Goal: Task Accomplishment & Management: Manage account settings

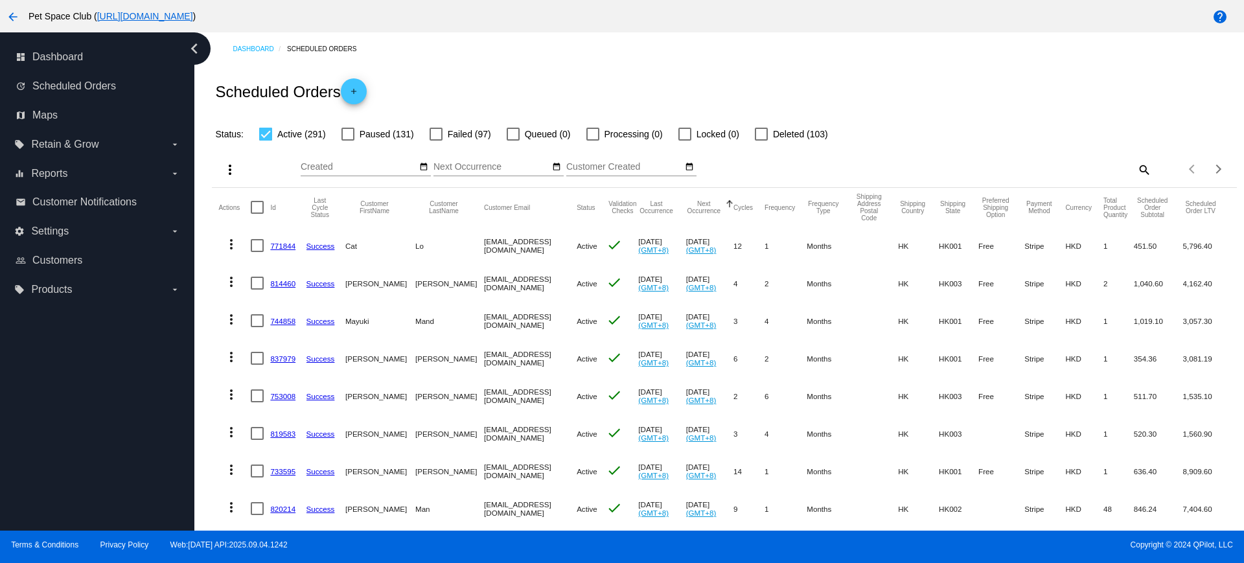
click at [1136, 165] on mat-icon "search" at bounding box center [1144, 169] width 16 height 20
click at [1028, 170] on input "Search" at bounding box center [1023, 167] width 255 height 10
paste input "1007274"
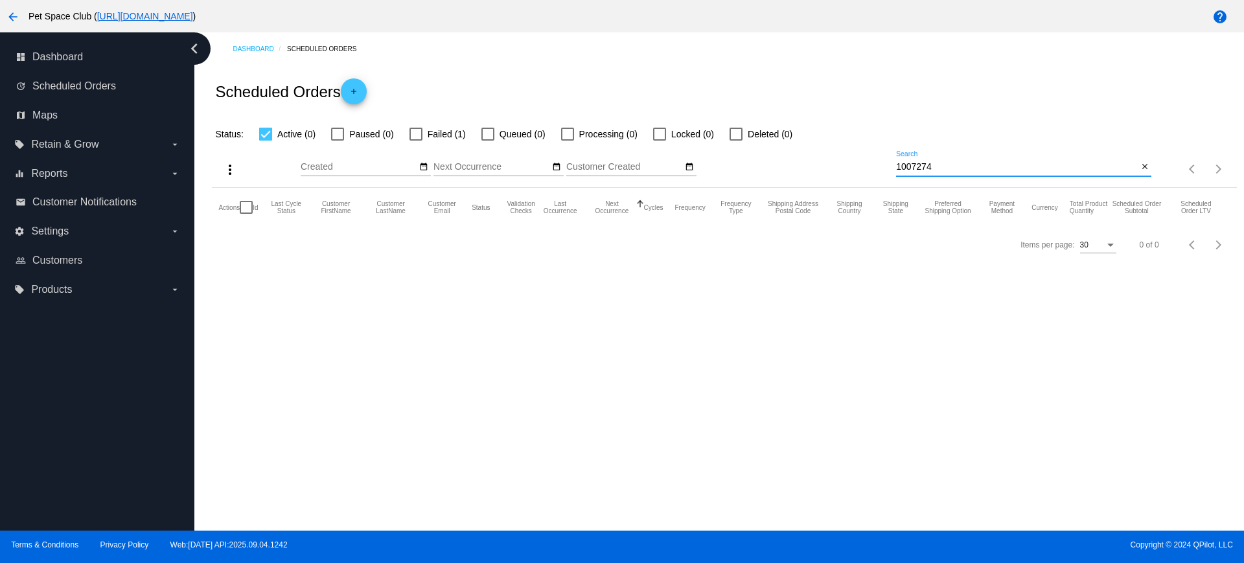
type input "1007274"
click at [415, 128] on div at bounding box center [416, 134] width 13 height 13
click at [415, 141] on input "Failed (1)" at bounding box center [415, 141] width 1 height 1
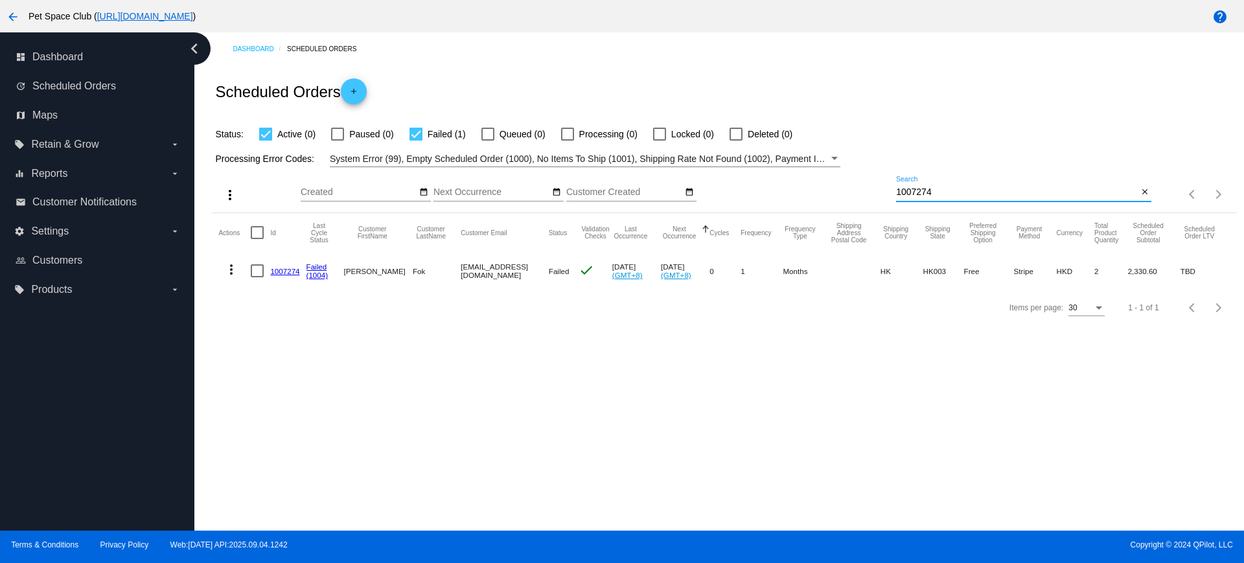
drag, startPoint x: 948, startPoint y: 191, endPoint x: 865, endPoint y: 192, distance: 83.0
click at [865, 192] on div "more_vert Sep Jan Feb Mar Apr 1" at bounding box center [724, 190] width 1025 height 46
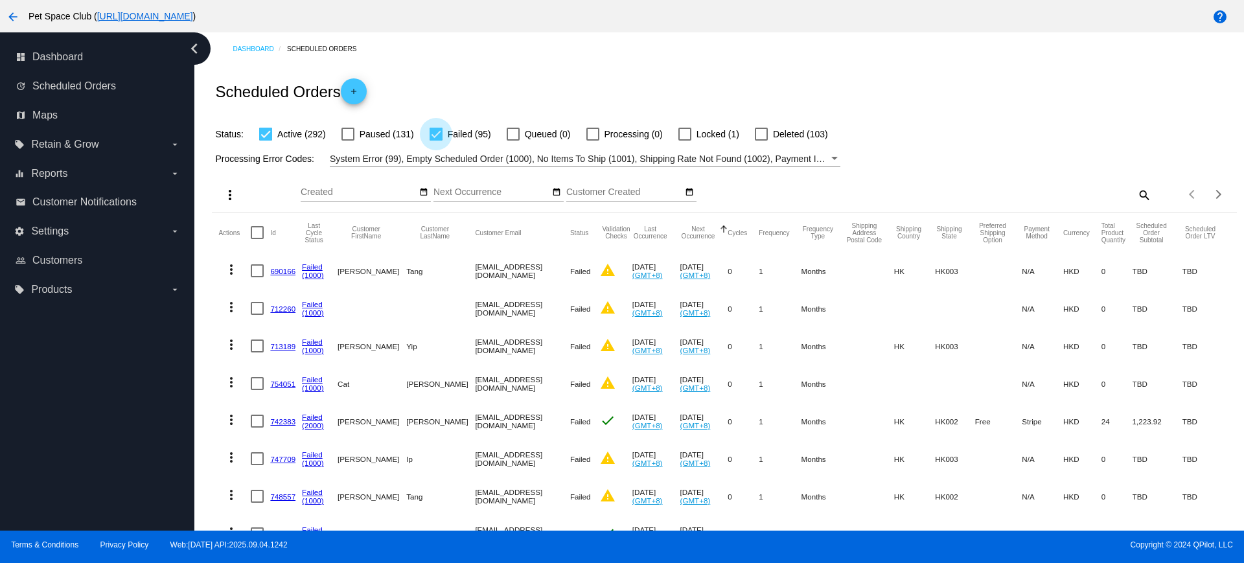
click at [436, 134] on div at bounding box center [436, 134] width 13 height 13
click at [436, 141] on input "Failed (95)" at bounding box center [436, 141] width 1 height 1
checkbox input "false"
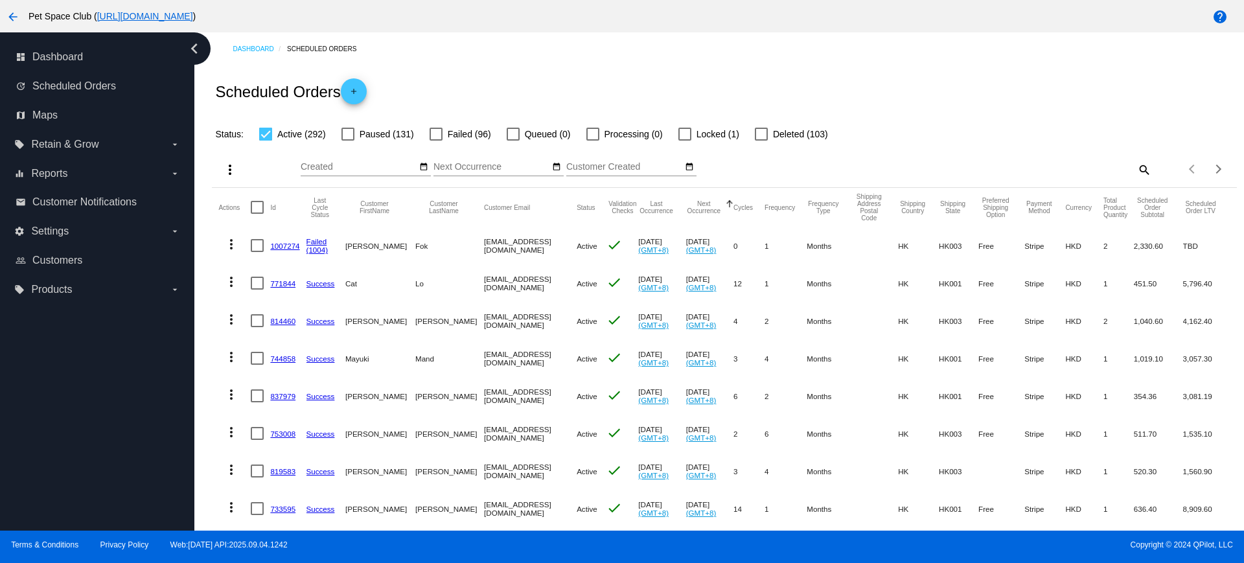
click at [1136, 169] on mat-icon "search" at bounding box center [1144, 169] width 16 height 20
click at [1034, 170] on input "Search" at bounding box center [1023, 167] width 255 height 10
paste input "963971"
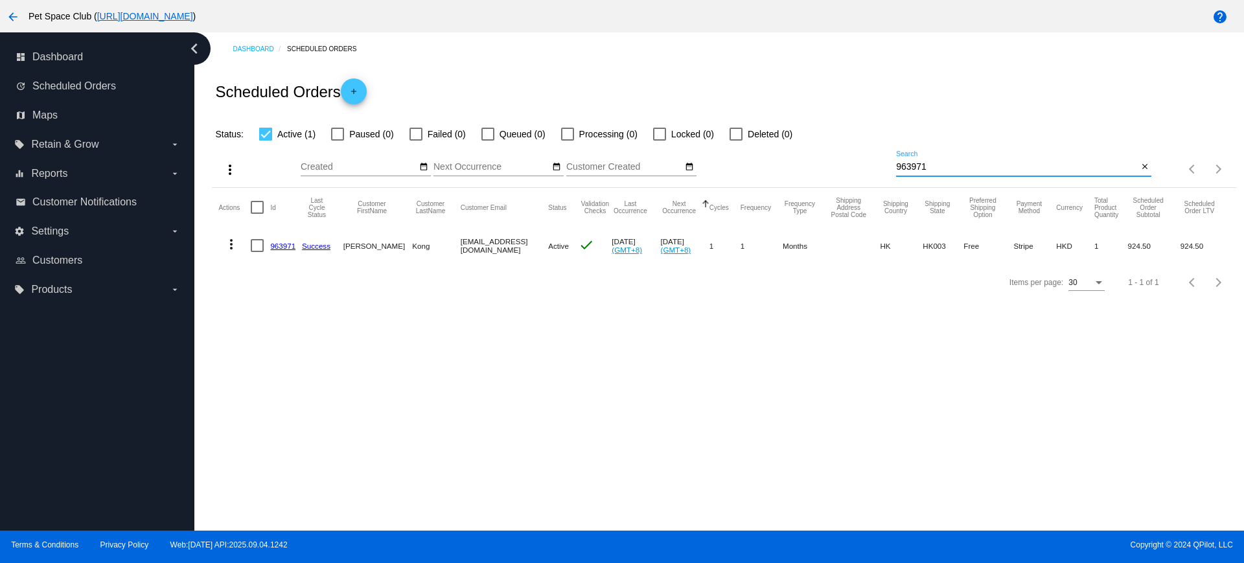
type input "963971"
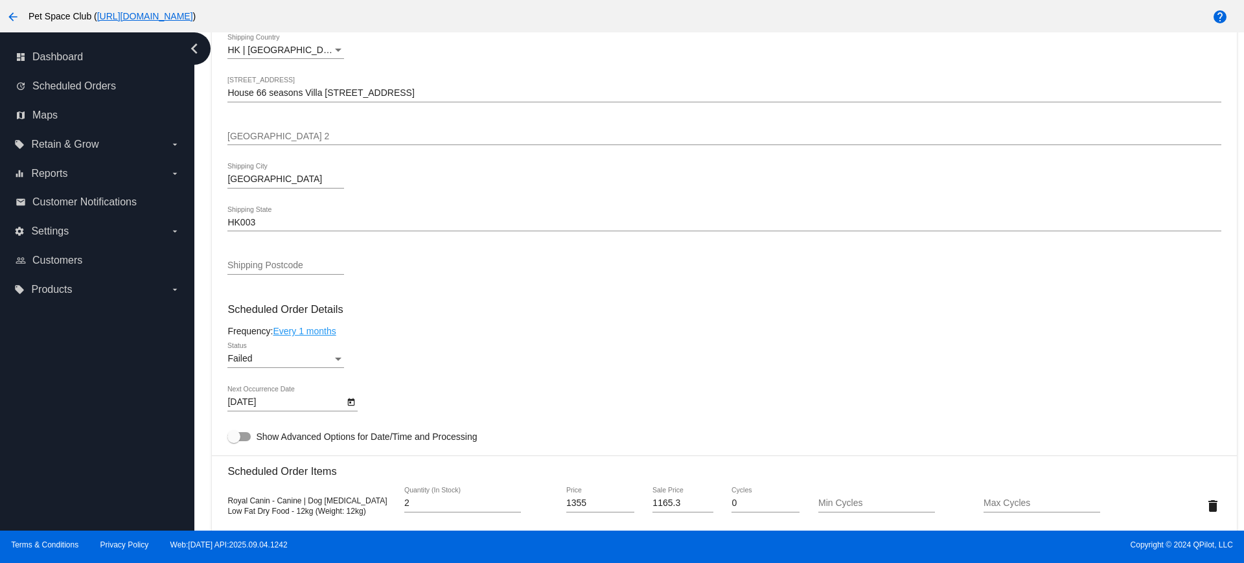
scroll to position [567, 0]
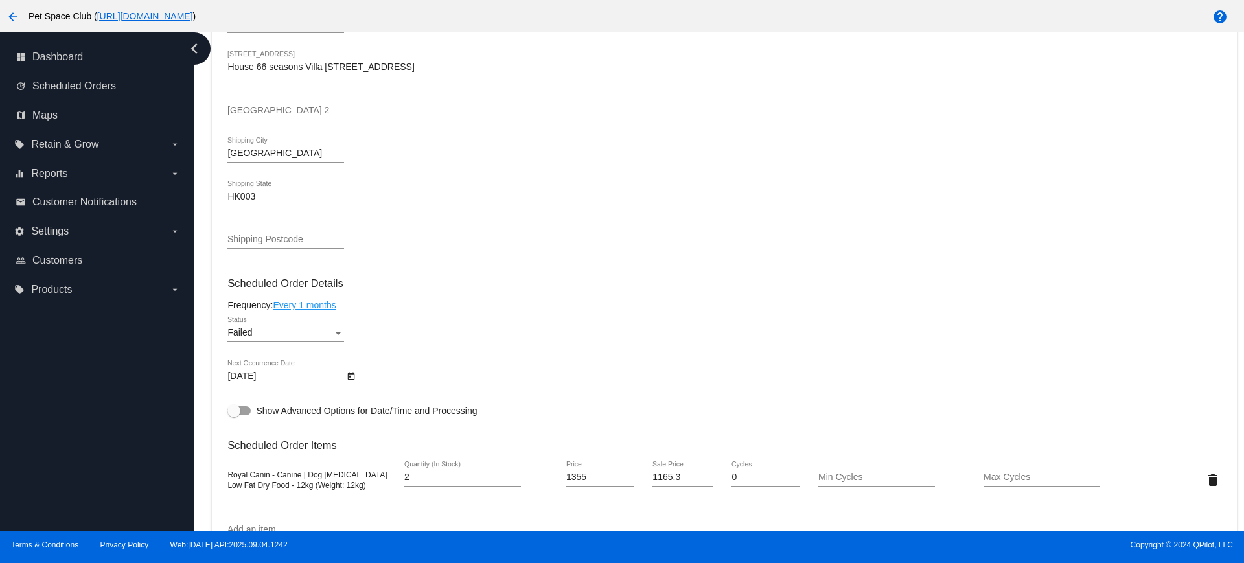
click at [340, 334] on div "Status" at bounding box center [338, 333] width 6 height 3
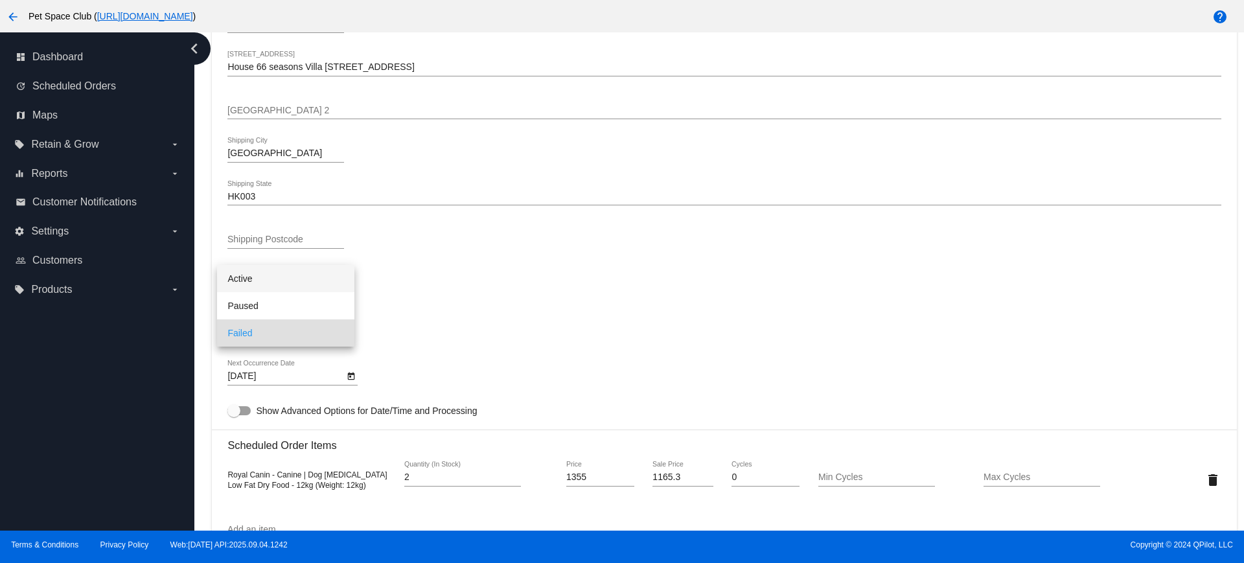
click at [277, 276] on span "Active" at bounding box center [285, 278] width 117 height 27
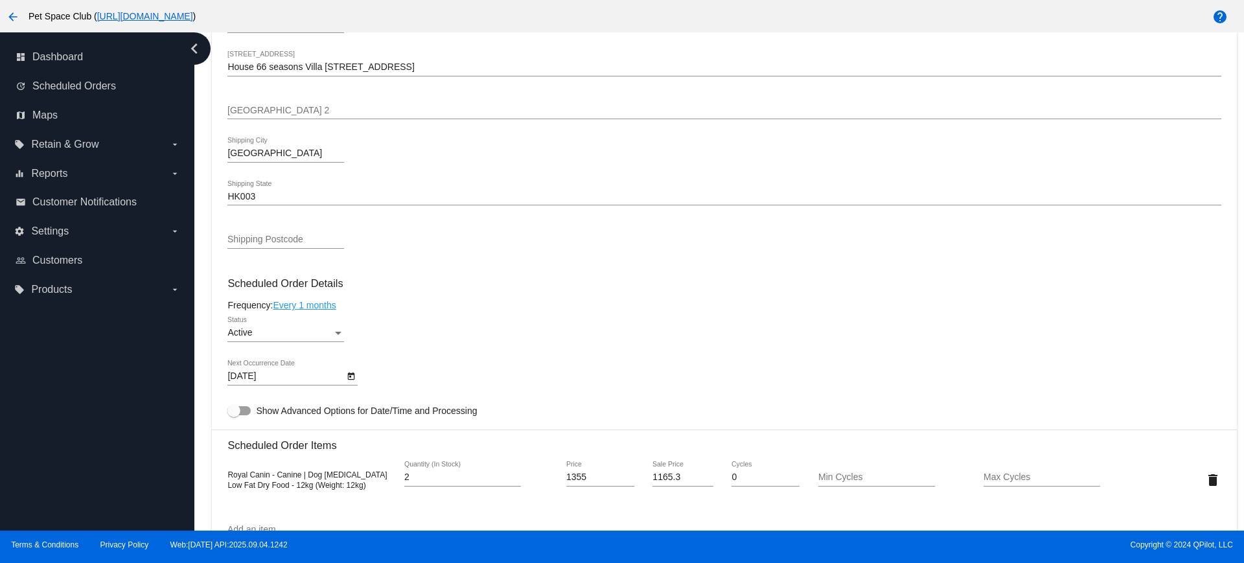
click at [461, 286] on h3 "Scheduled Order Details" at bounding box center [724, 283] width 994 height 12
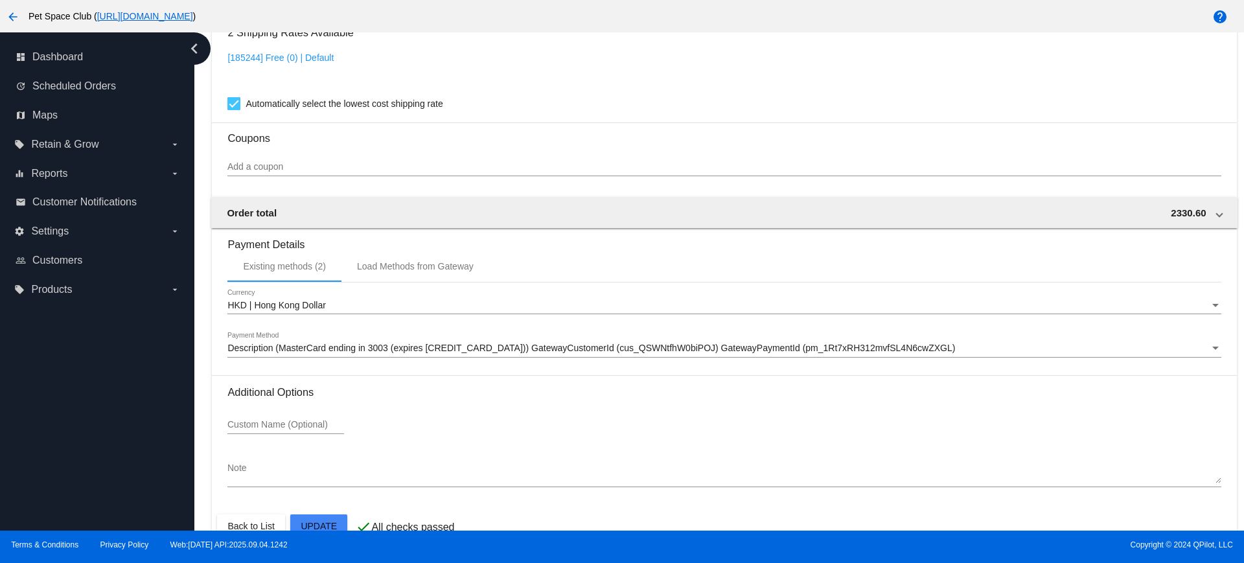
scroll to position [1134, 0]
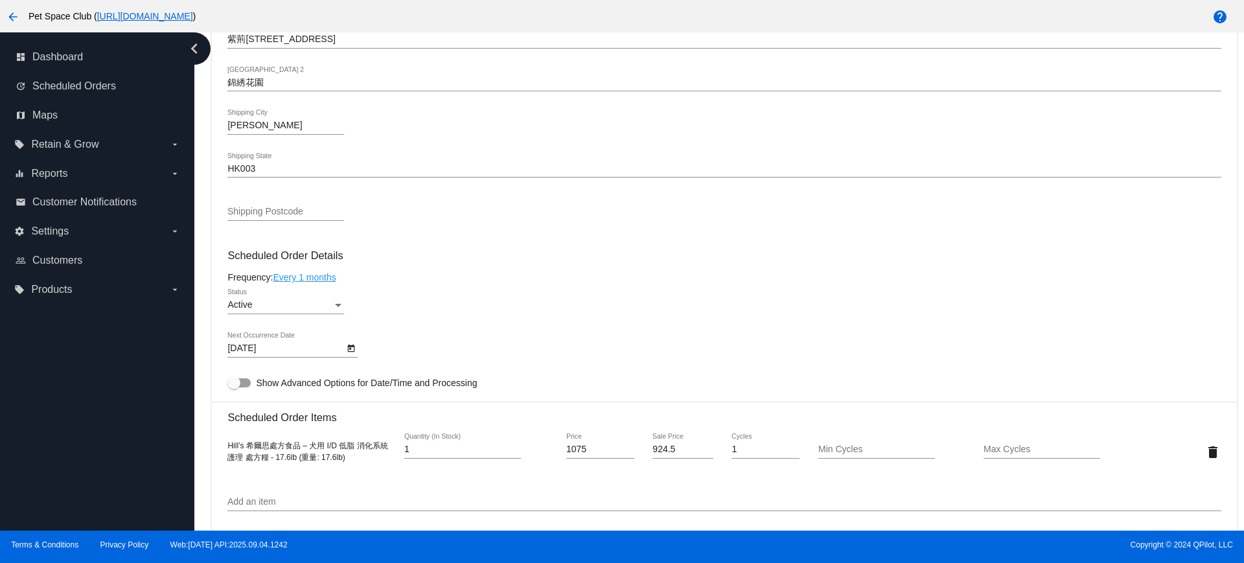
scroll to position [648, 0]
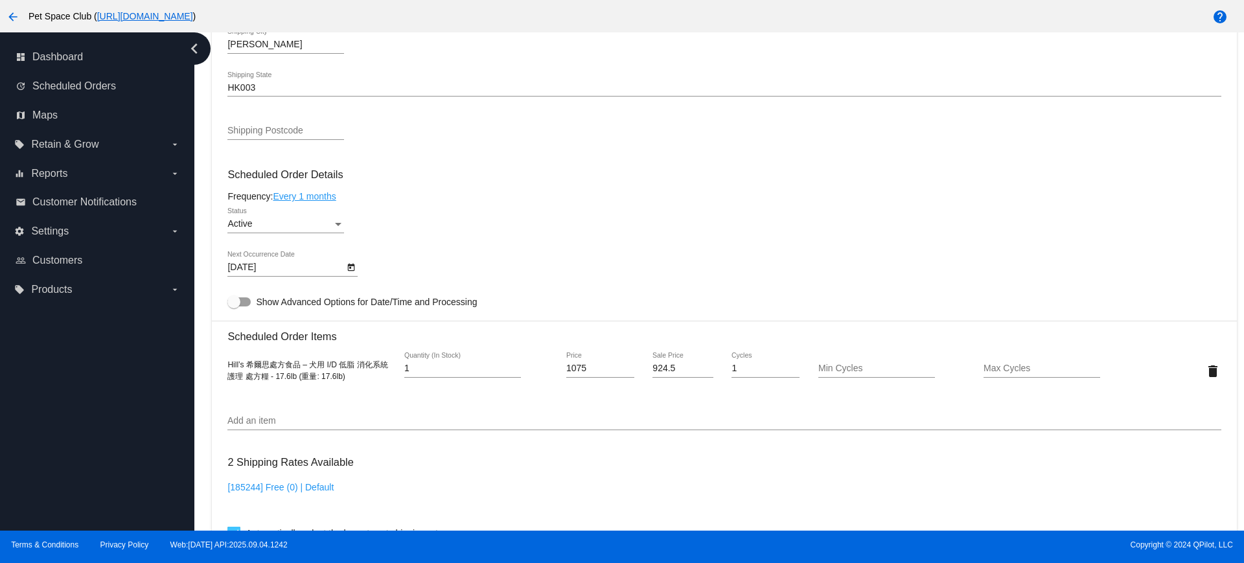
click at [351, 266] on icon "Open calendar" at bounding box center [351, 268] width 9 height 16
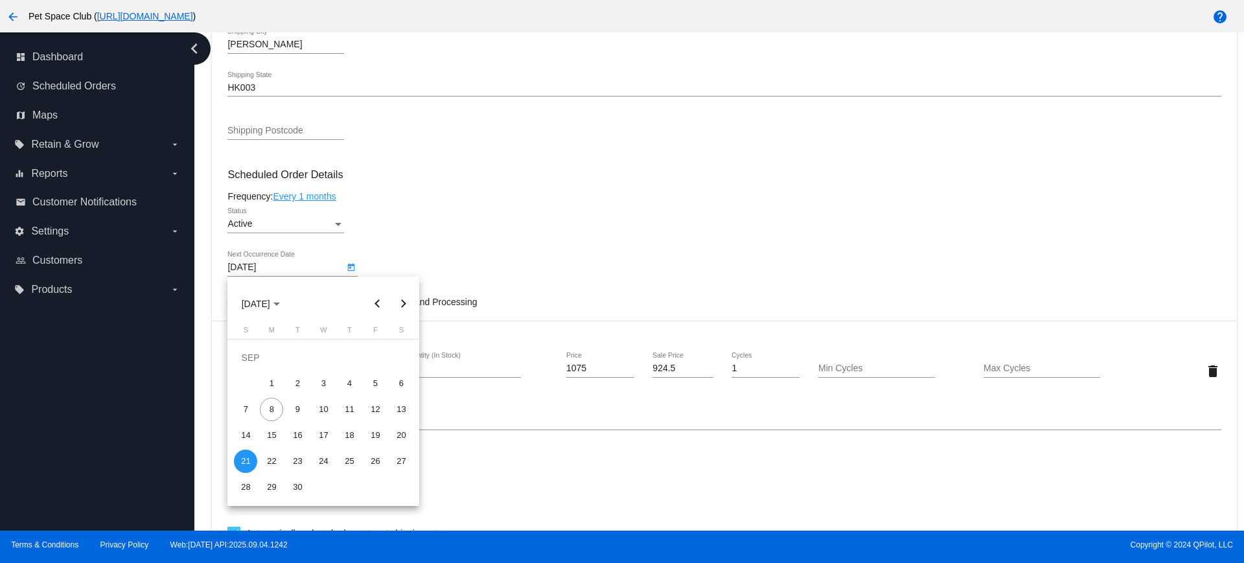
drag, startPoint x: 205, startPoint y: 251, endPoint x: 237, endPoint y: 285, distance: 46.8
click at [204, 251] on div at bounding box center [622, 281] width 1244 height 563
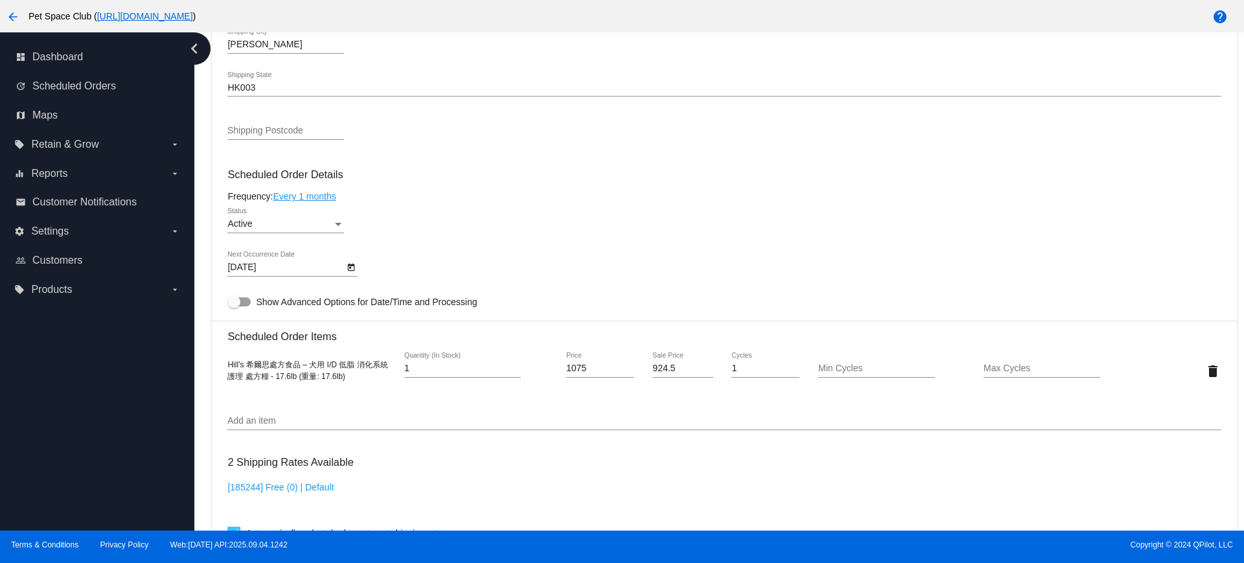
scroll to position [729, 0]
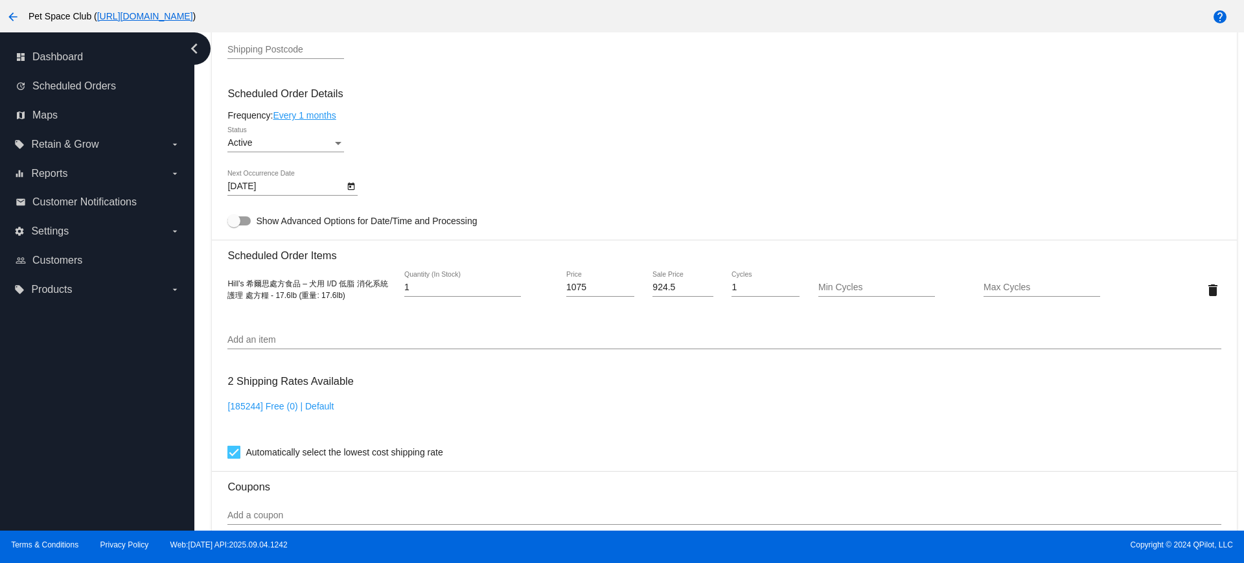
click at [351, 185] on icon "Open calendar" at bounding box center [351, 187] width 9 height 16
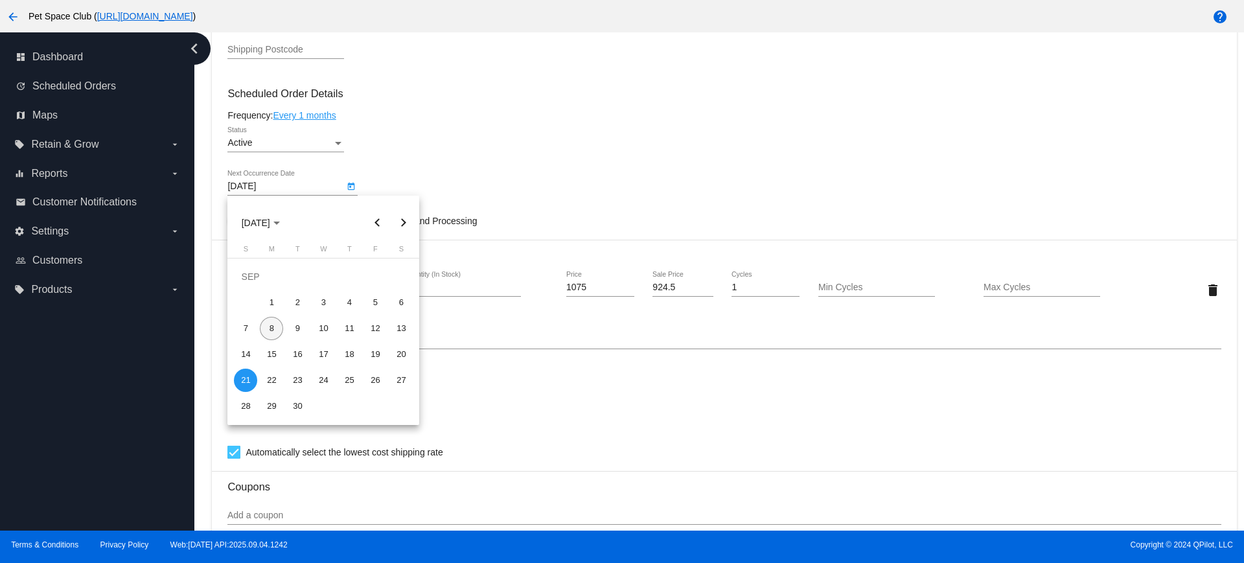
click at [269, 323] on div "8" at bounding box center [271, 328] width 23 height 23
type input "9/8/2025"
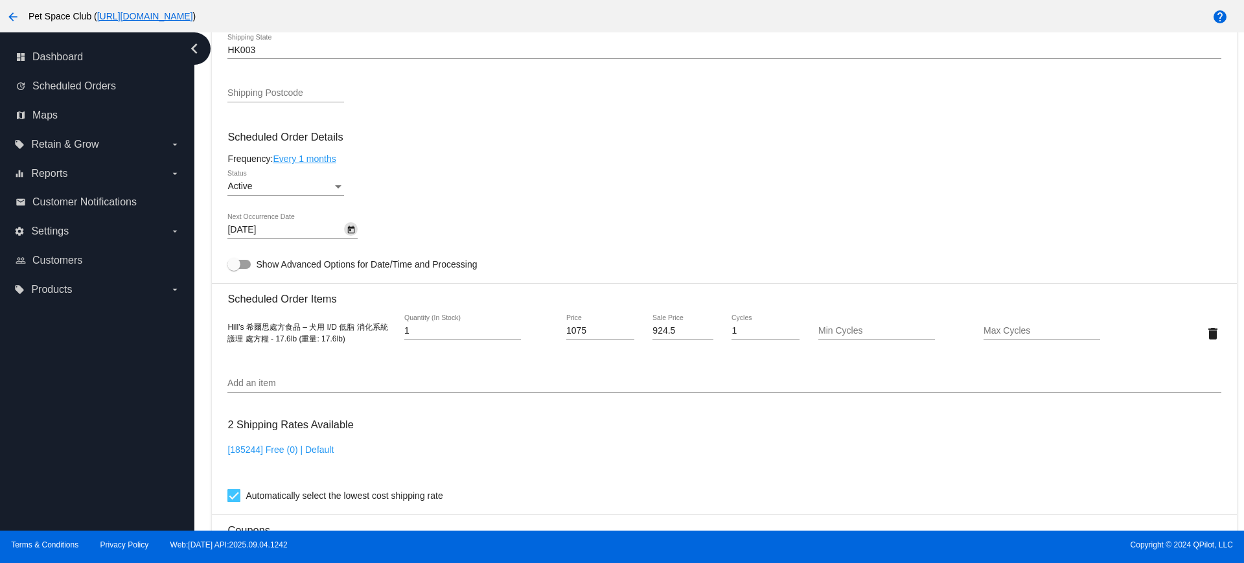
scroll to position [648, 0]
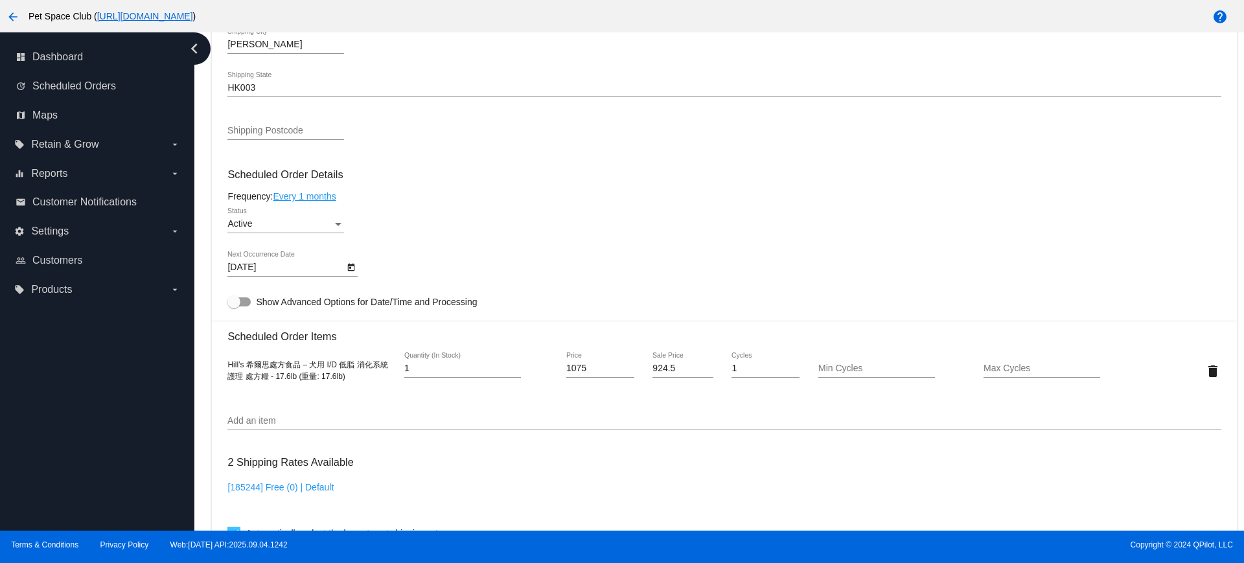
drag, startPoint x: 205, startPoint y: 264, endPoint x: 218, endPoint y: 246, distance: 22.7
click at [205, 263] on div "Dashboard Scheduled Orders arrow_back Scheduled Order #963971 Active more_vert …" at bounding box center [725, 186] width 1040 height 1604
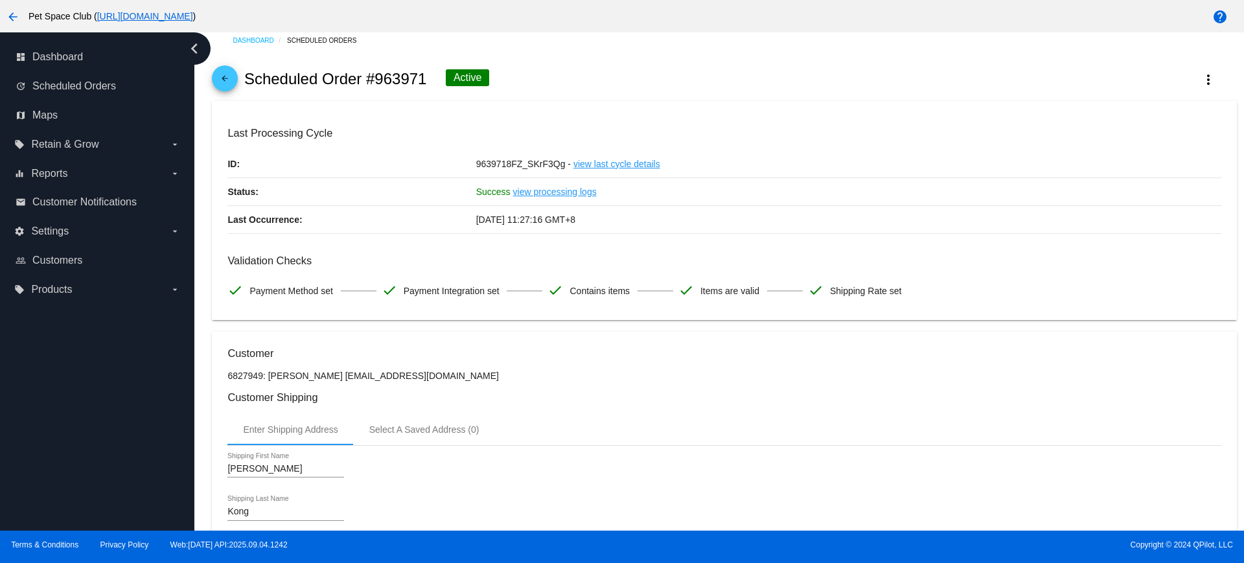
scroll to position [0, 0]
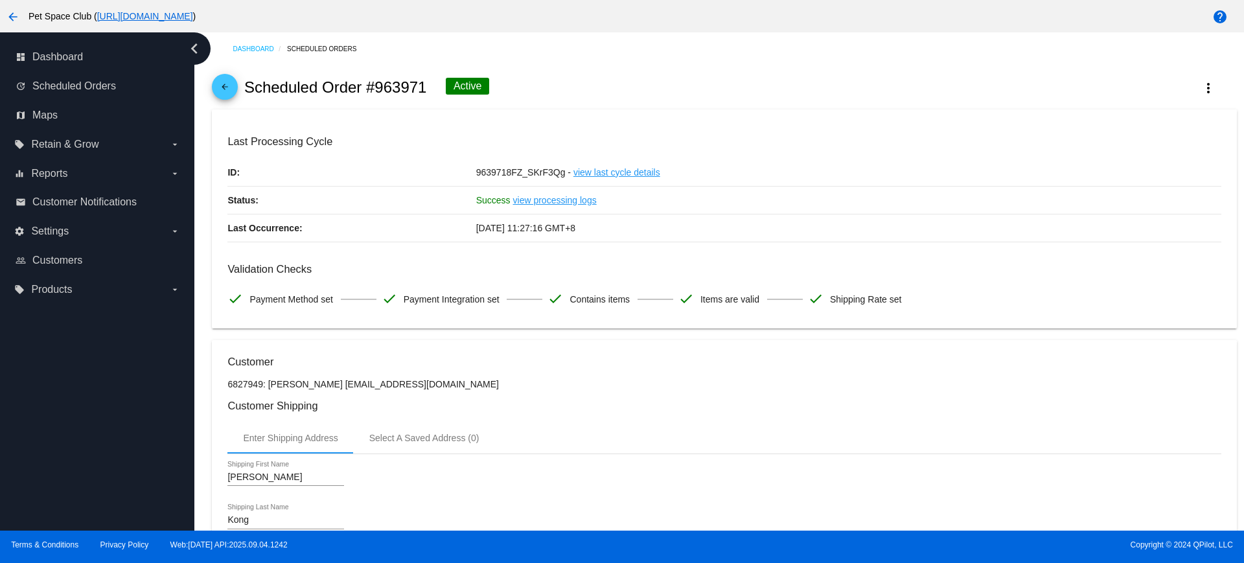
drag, startPoint x: 426, startPoint y: 87, endPoint x: 375, endPoint y: 88, distance: 51.2
click at [375, 88] on div "arrow_back Scheduled Order #963971 Active more_vert" at bounding box center [724, 87] width 1025 height 44
copy h2 "963971"
click at [622, 102] on div "arrow_back Scheduled Order #963971 Active more_vert" at bounding box center [724, 87] width 1025 height 44
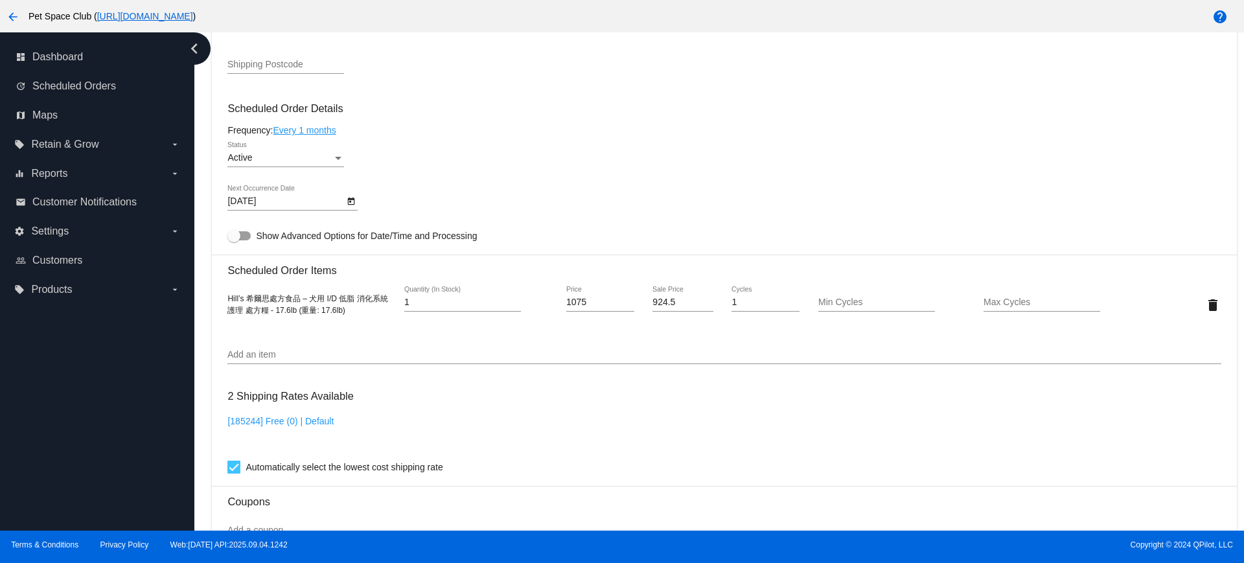
scroll to position [810, 0]
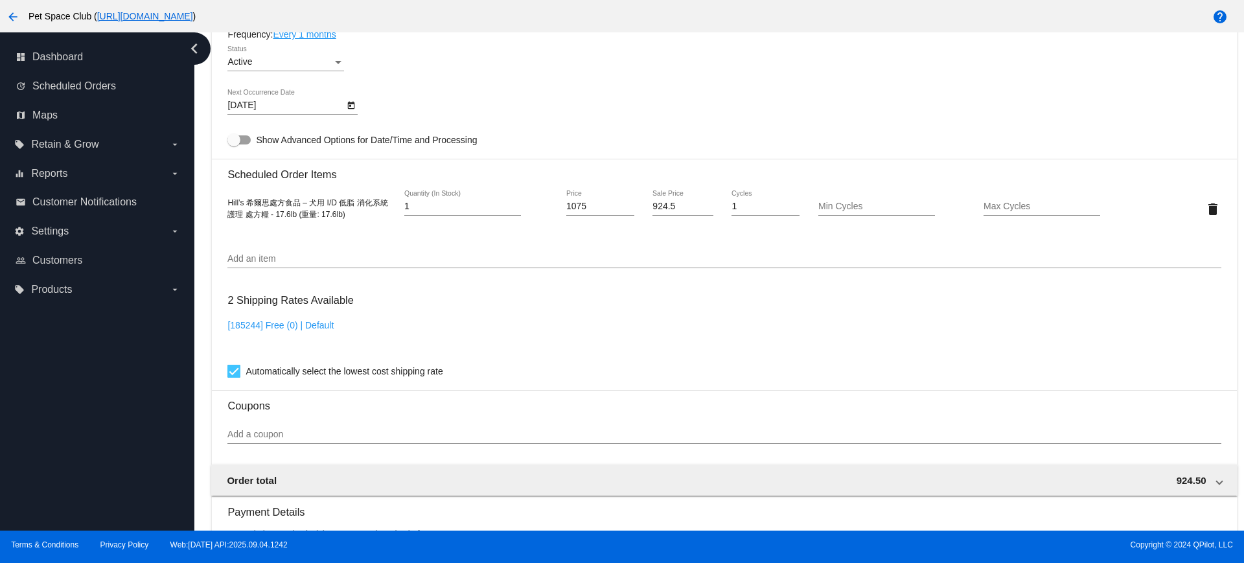
click at [202, 211] on div "Dashboard Scheduled Orders arrow_back Scheduled Order #963971 Active more_vert …" at bounding box center [719, 281] width 1050 height 498
click at [349, 106] on icon "Open calendar" at bounding box center [351, 106] width 9 height 16
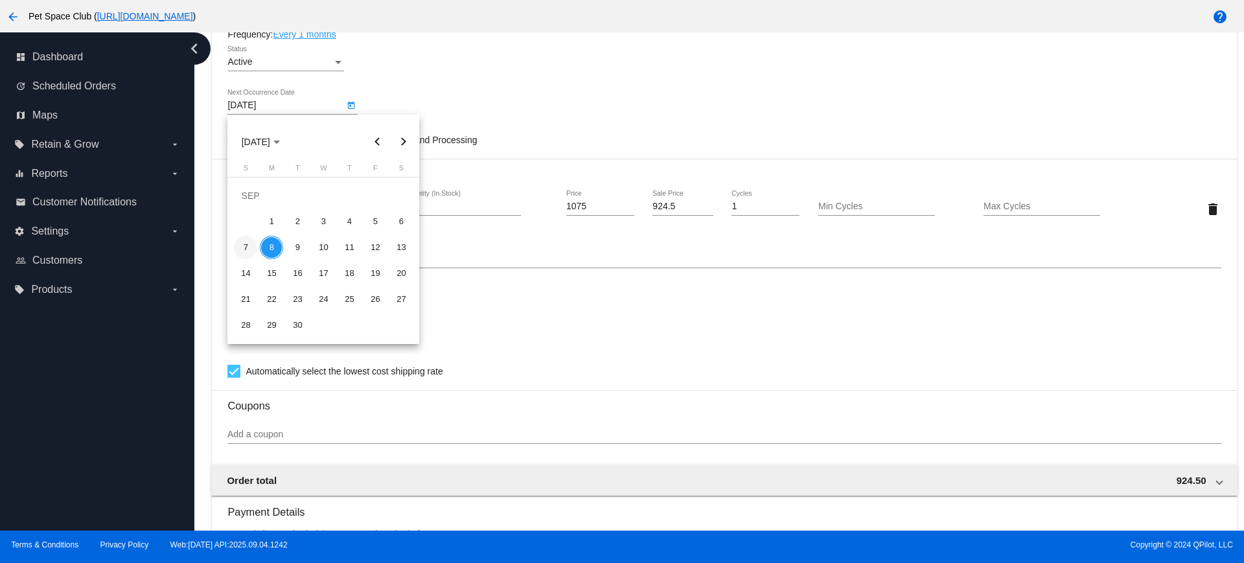
click at [246, 246] on div "7" at bounding box center [245, 247] width 23 height 23
type input "9/7/2025"
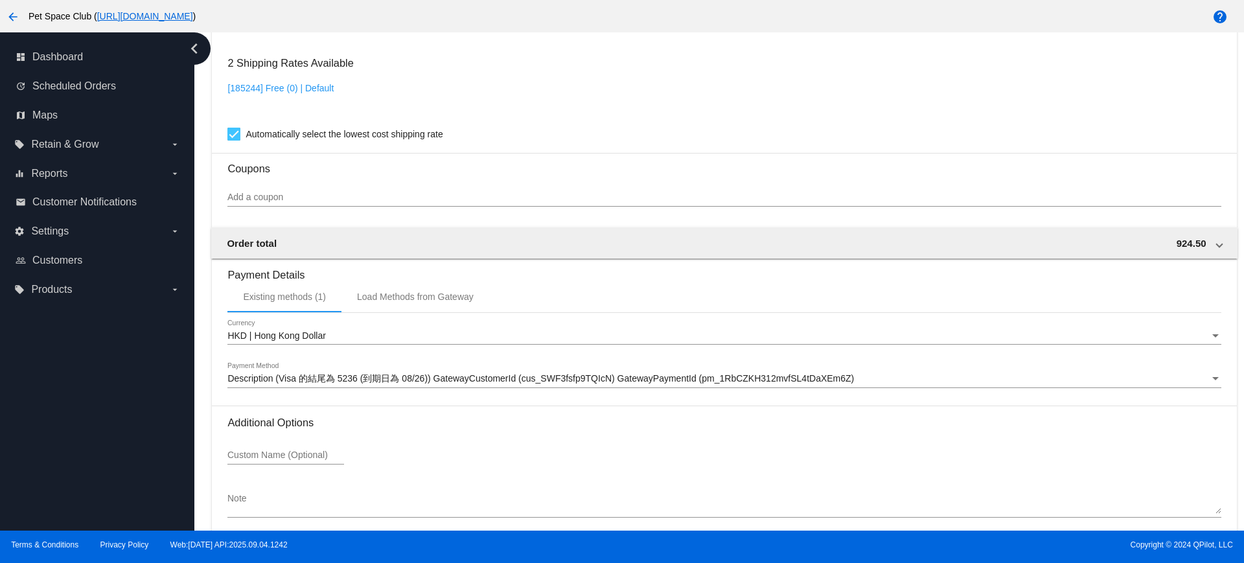
scroll to position [1106, 0]
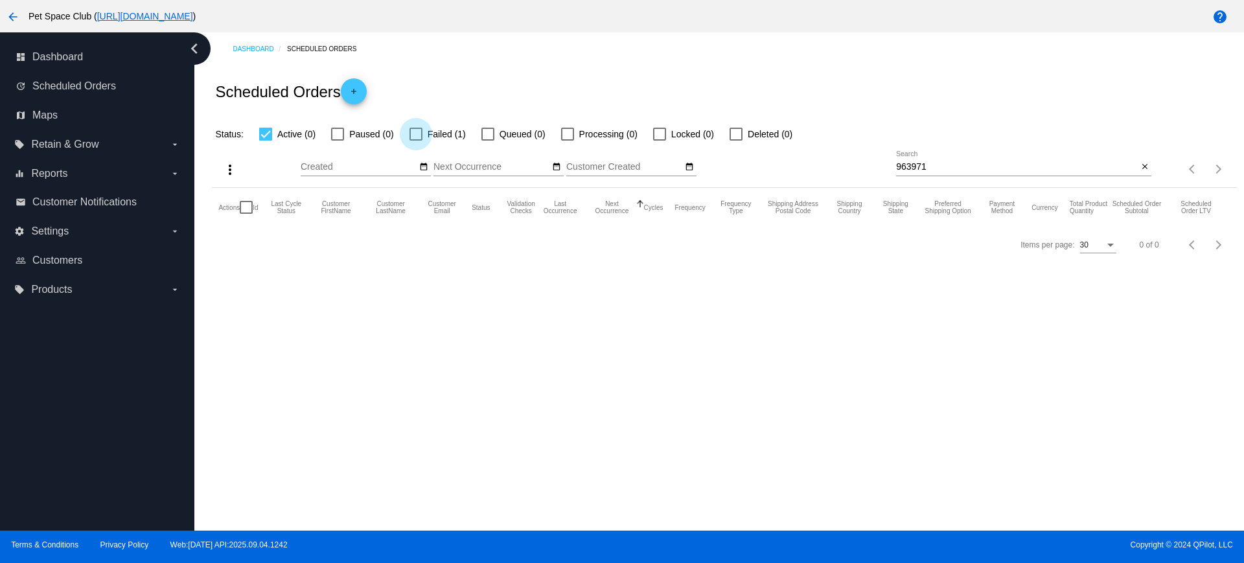
click at [420, 134] on div at bounding box center [416, 134] width 13 height 13
click at [416, 141] on input "Failed (1)" at bounding box center [415, 141] width 1 height 1
checkbox input "true"
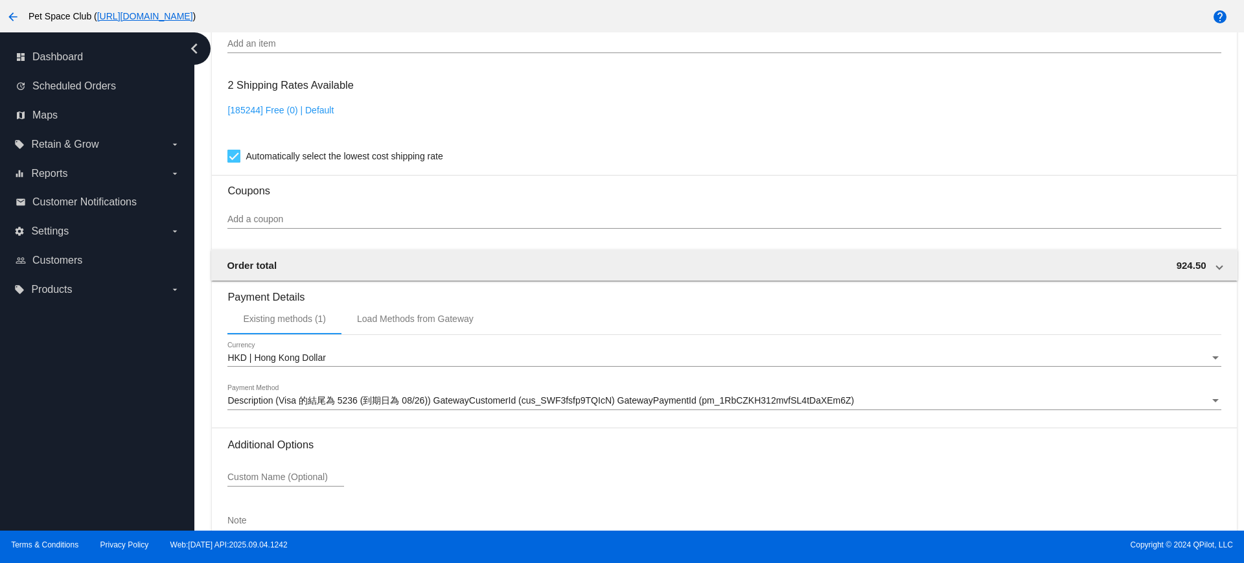
scroll to position [1134, 0]
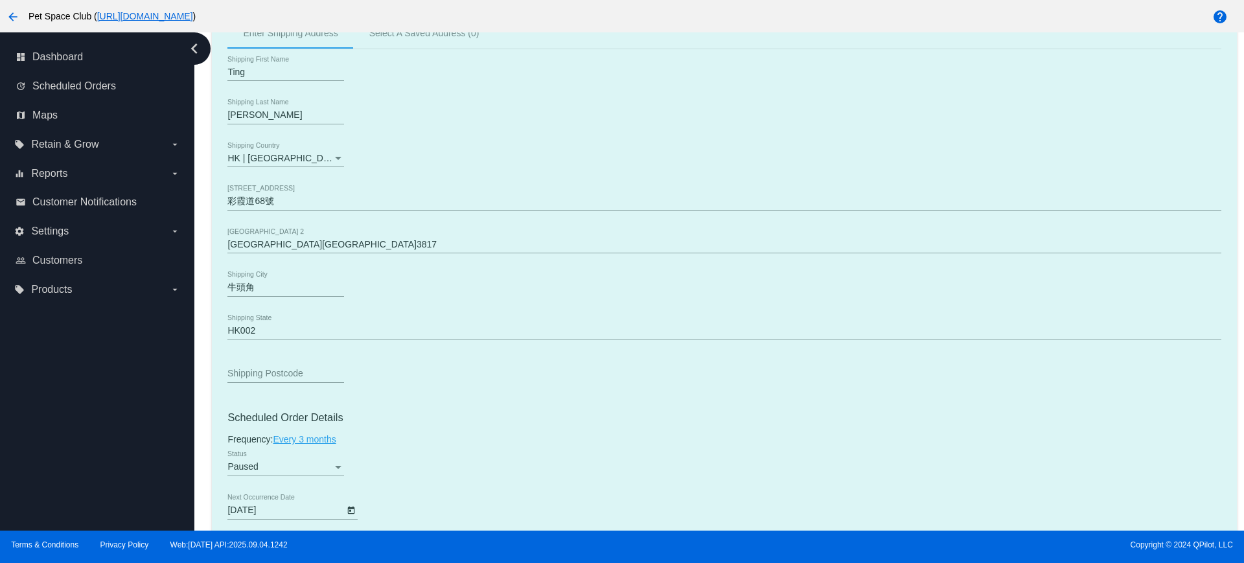
scroll to position [567, 0]
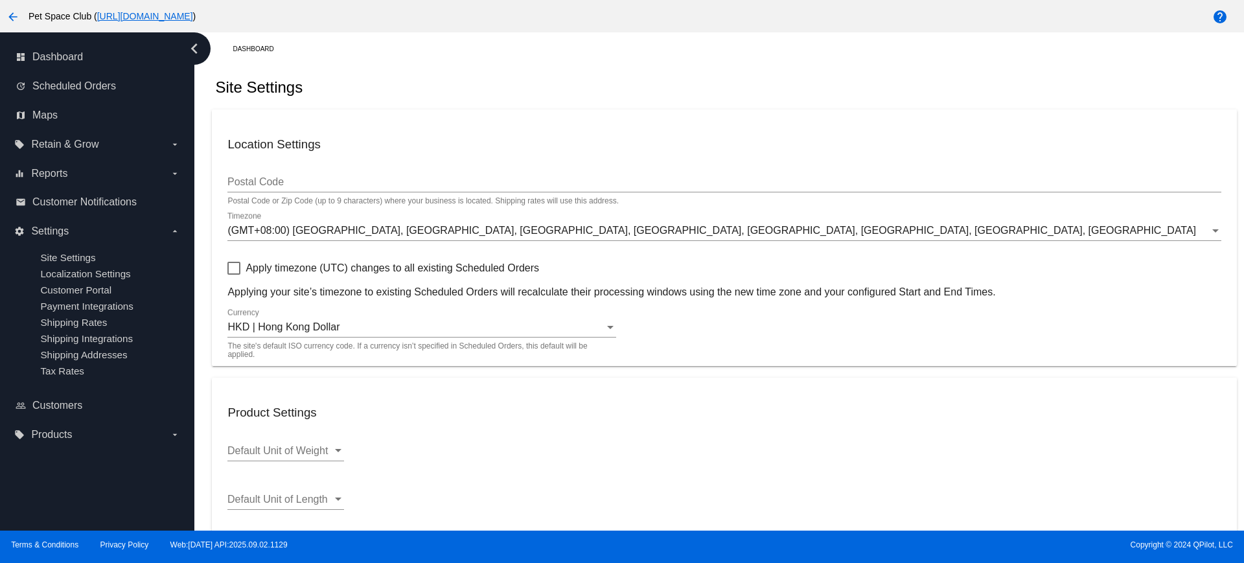
scroll to position [399, 0]
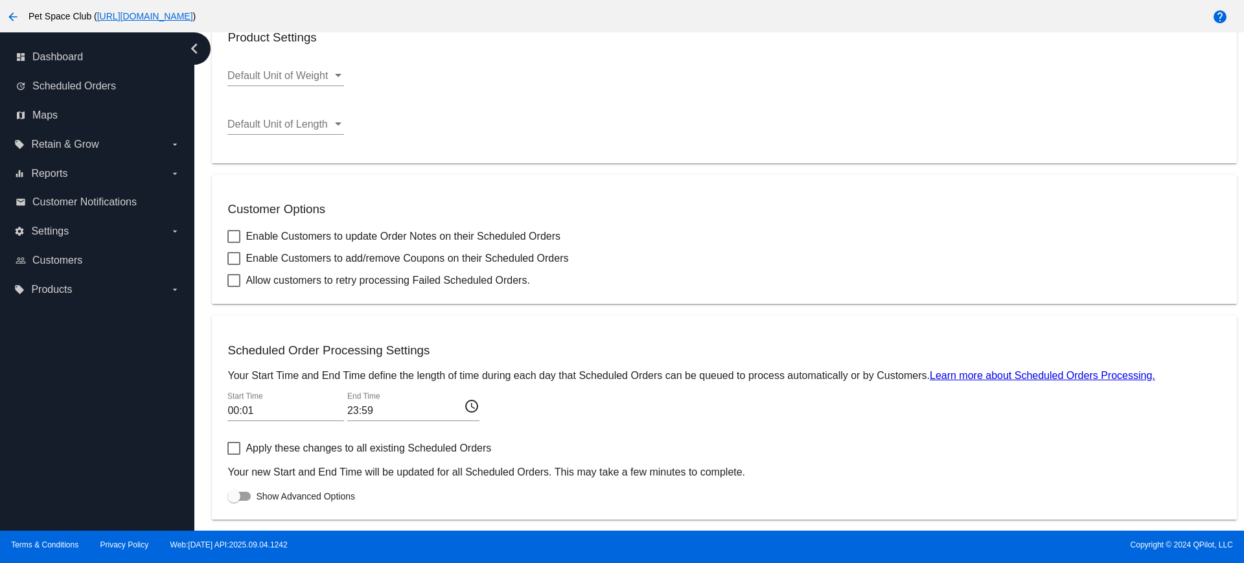
scroll to position [399, 0]
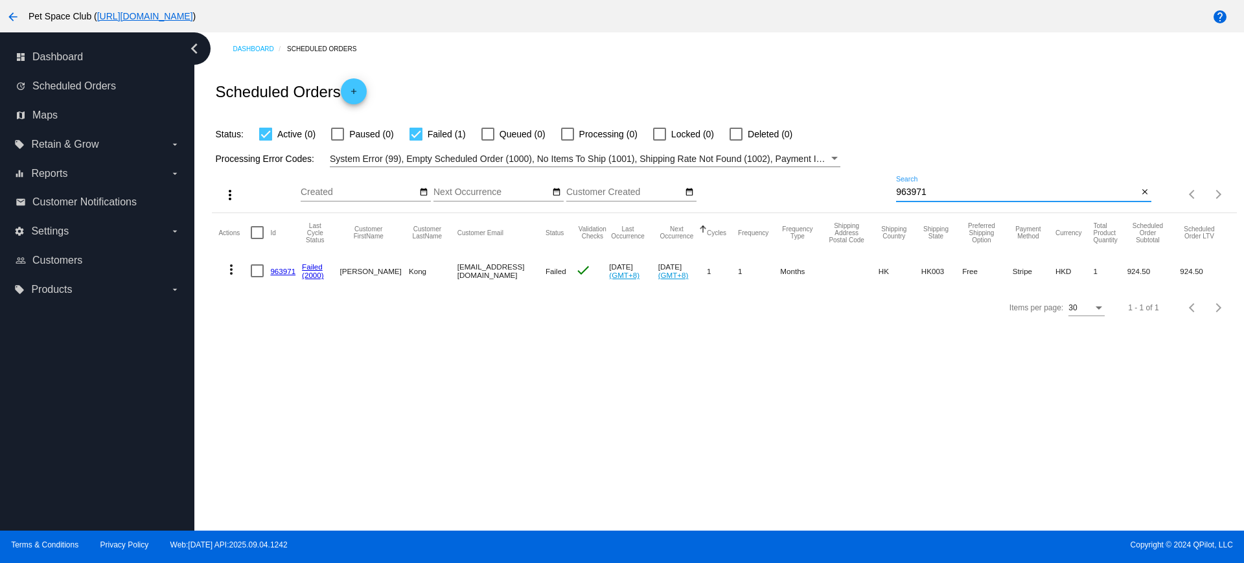
drag, startPoint x: 0, startPoint y: 0, endPoint x: 876, endPoint y: 187, distance: 896.0
click at [876, 187] on div "more_vert Sep Jan Feb Mar [DATE]" at bounding box center [724, 190] width 1025 height 46
drag, startPoint x: 437, startPoint y: 273, endPoint x: 526, endPoint y: 276, distance: 89.5
click at [526, 276] on mat-row "more_vert 963971 Failed (2000) [PERSON_NAME] [GEOGRAPHIC_DATA] [EMAIL_ADDRESS][…" at bounding box center [724, 271] width 1012 height 38
copy mat-row "km922724@netvigator.com"
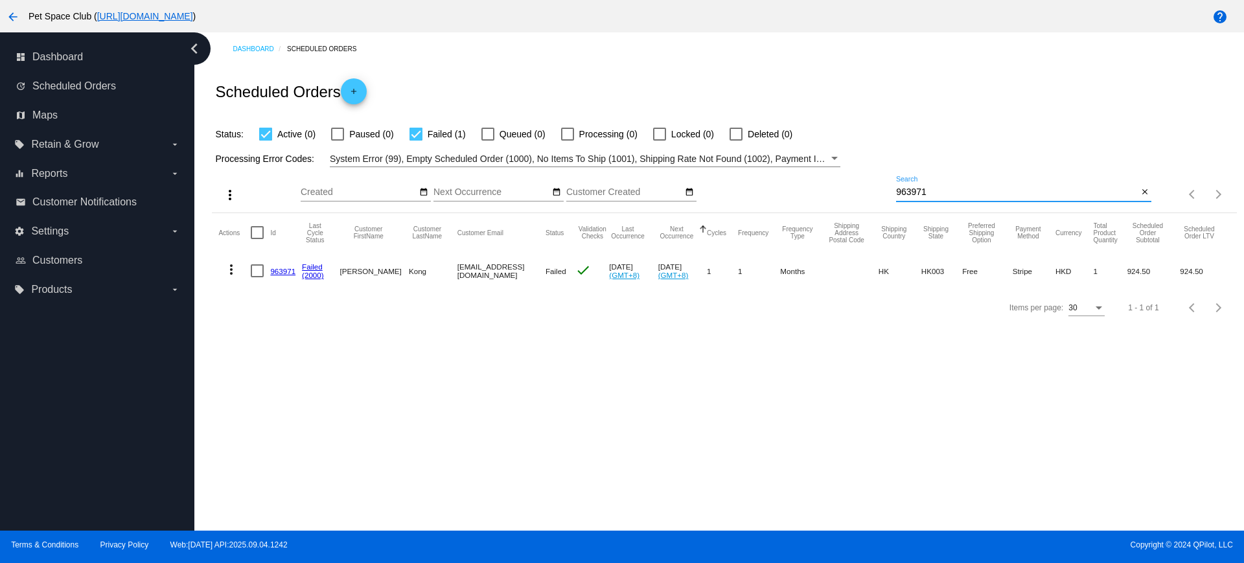
drag, startPoint x: 900, startPoint y: 191, endPoint x: 851, endPoint y: 189, distance: 48.6
click at [851, 189] on div "more_vert Sep Jan Feb Mar Apr 1" at bounding box center [724, 190] width 1025 height 46
paste input "1017032"
drag, startPoint x: 901, startPoint y: 189, endPoint x: 865, endPoint y: 189, distance: 35.6
click at [865, 189] on div "more_vert Sep Jan Feb Mar Apr 1" at bounding box center [724, 190] width 1025 height 46
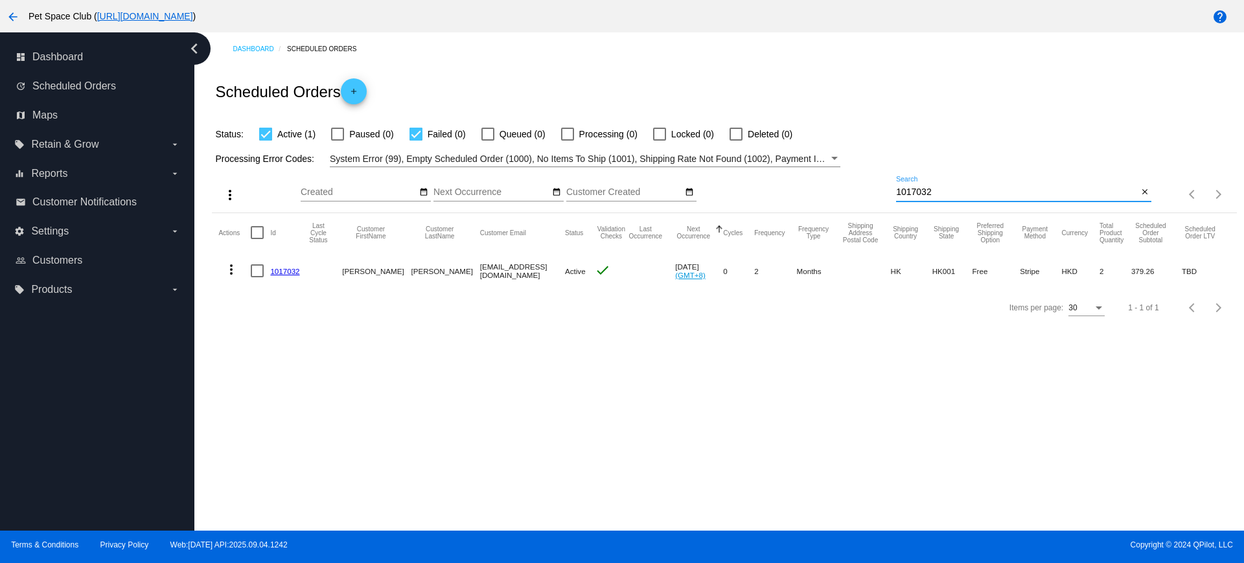
paste input "3494"
type input "1013494"
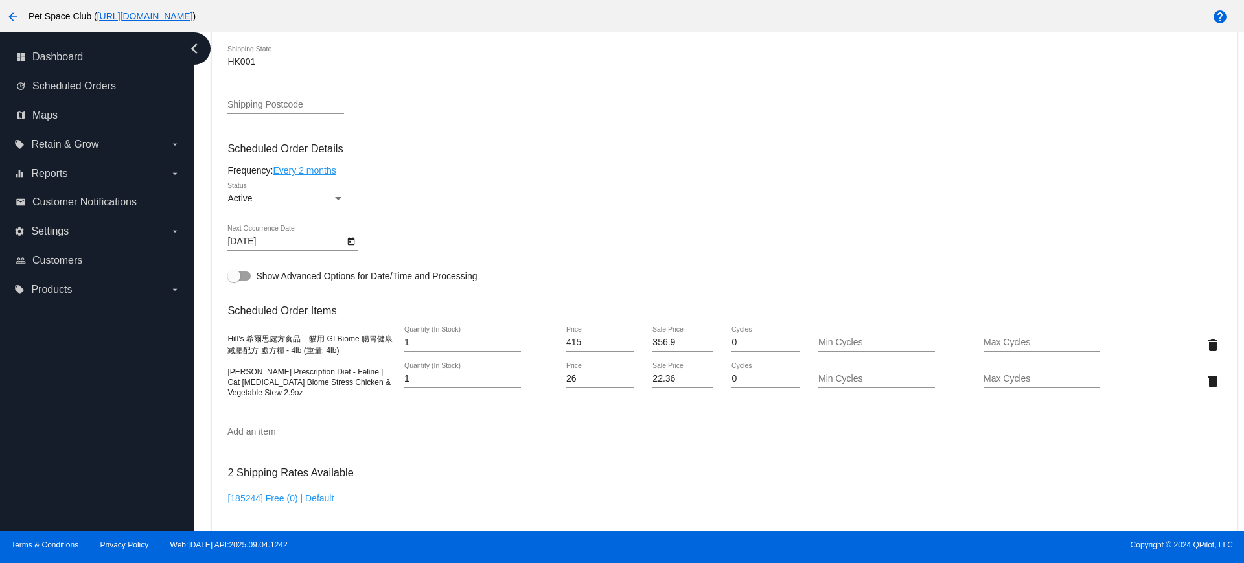
scroll to position [567, 0]
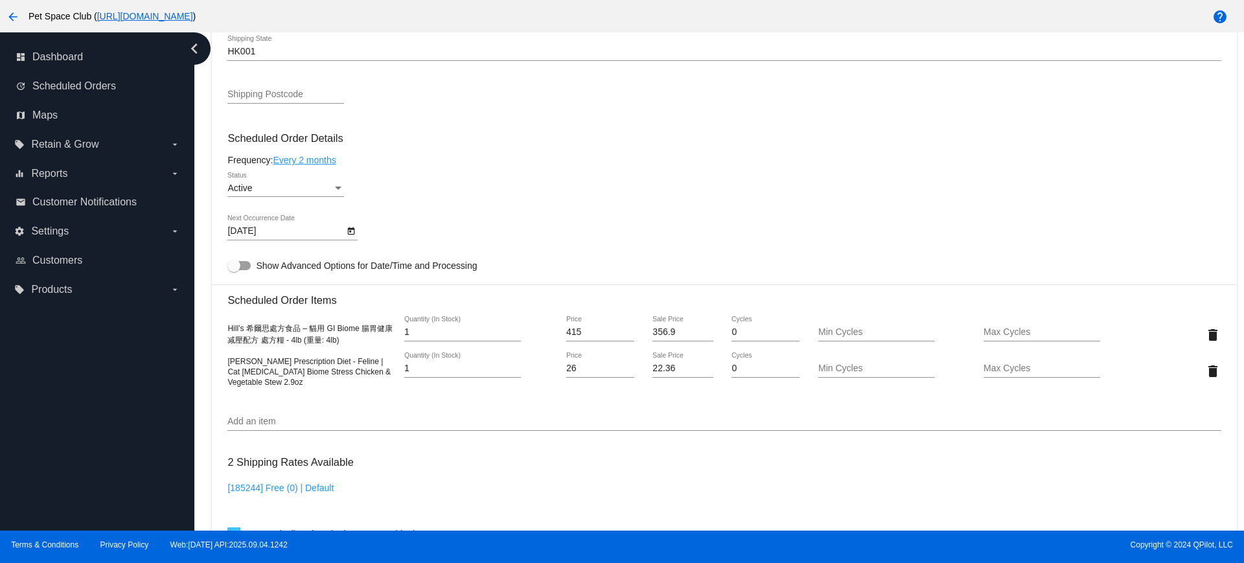
click at [349, 231] on icon "Open calendar" at bounding box center [351, 232] width 9 height 16
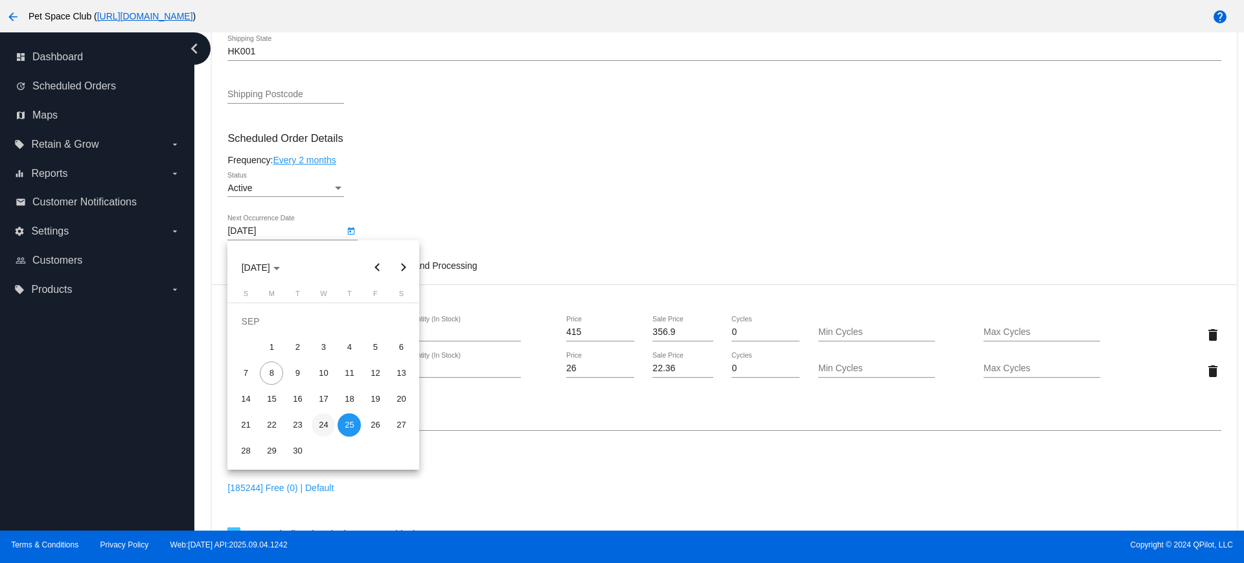
click at [318, 421] on div "24" at bounding box center [323, 425] width 23 height 23
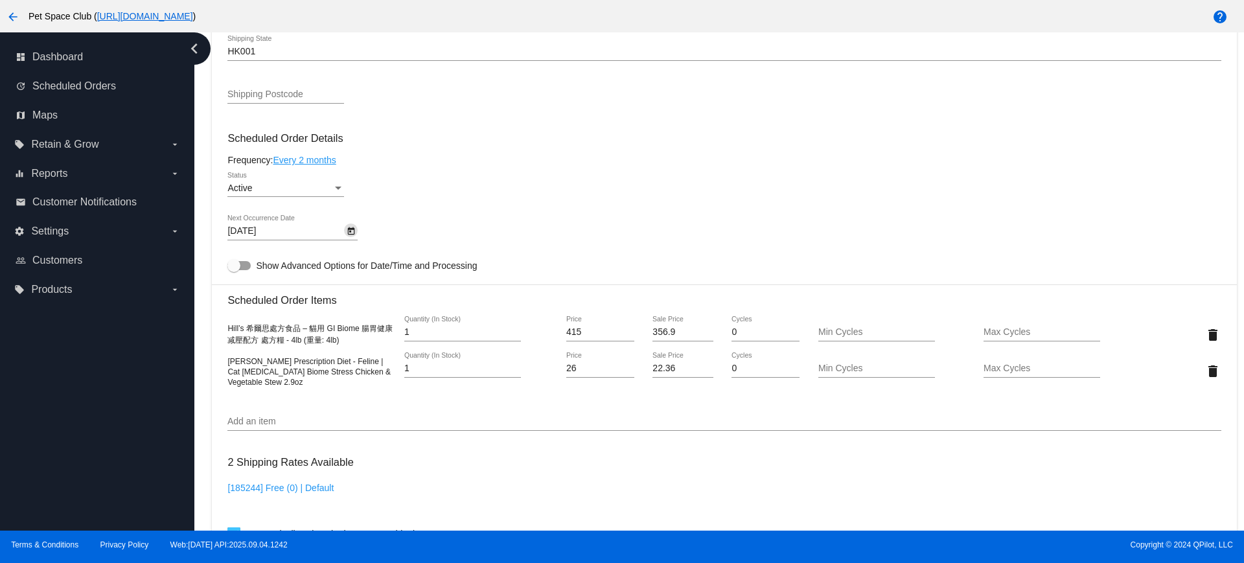
click at [439, 181] on div "Active Status" at bounding box center [724, 190] width 994 height 37
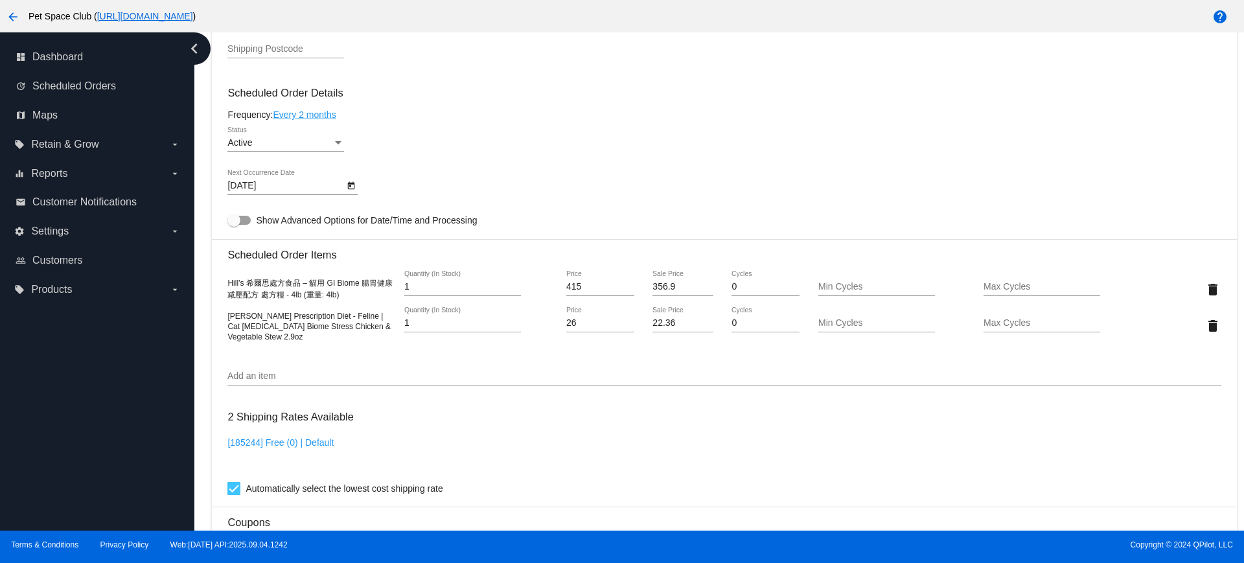
scroll to position [648, 0]
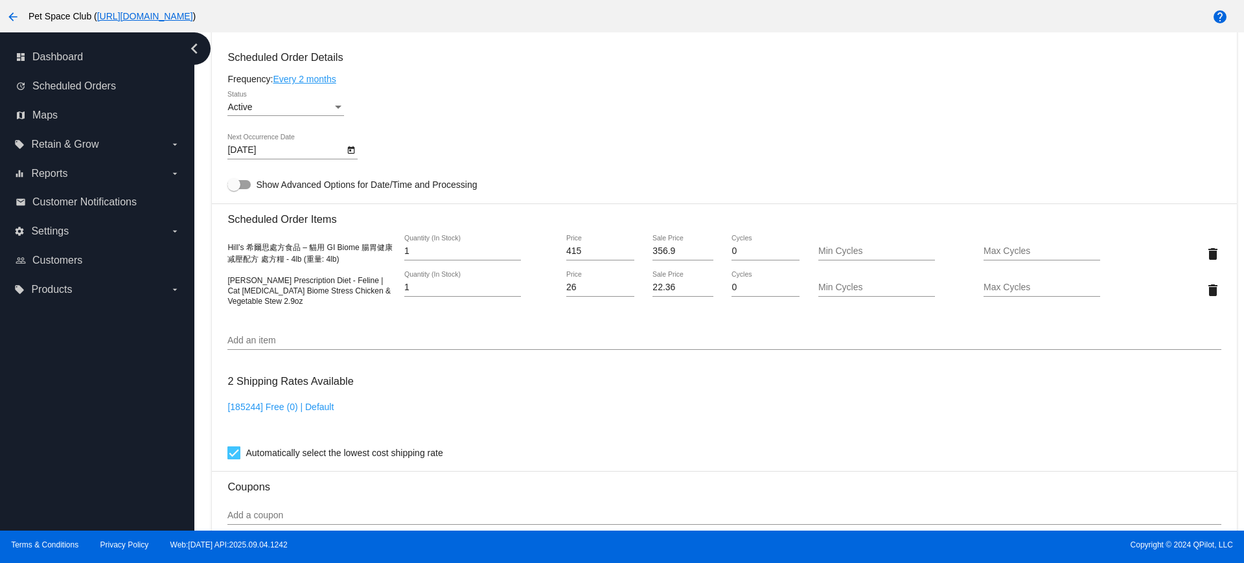
click at [206, 305] on div "Dashboard Scheduled Orders arrow_back Scheduled Order #1017032 Active more_vert…" at bounding box center [725, 146] width 1040 height 1524
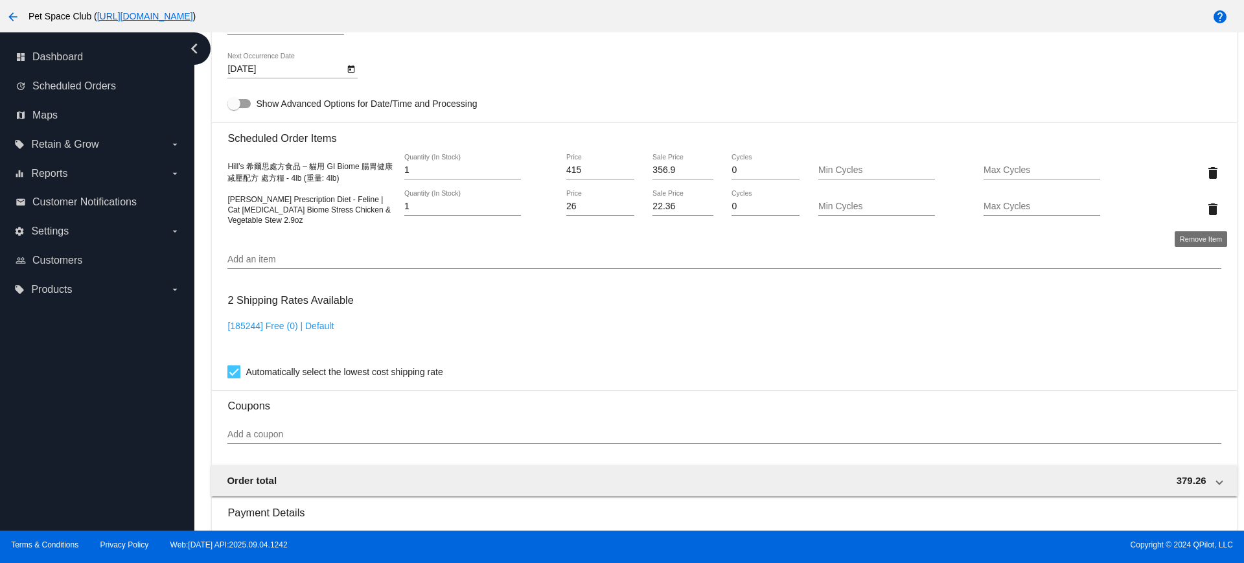
click at [1206, 208] on mat-icon "delete" at bounding box center [1214, 210] width 16 height 16
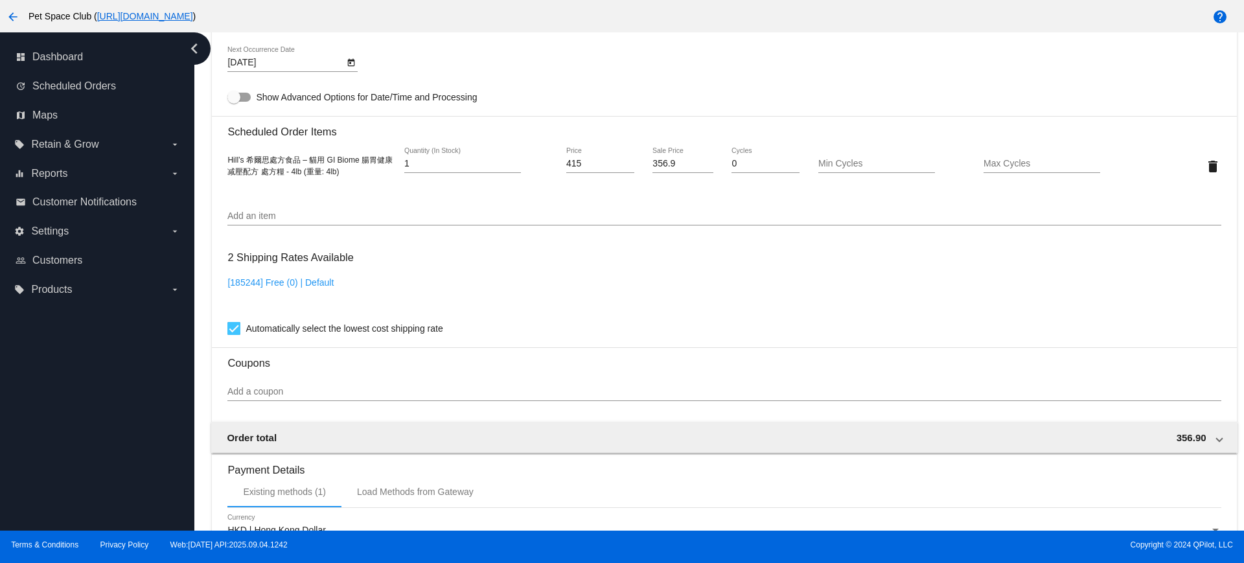
scroll to position [648, 0]
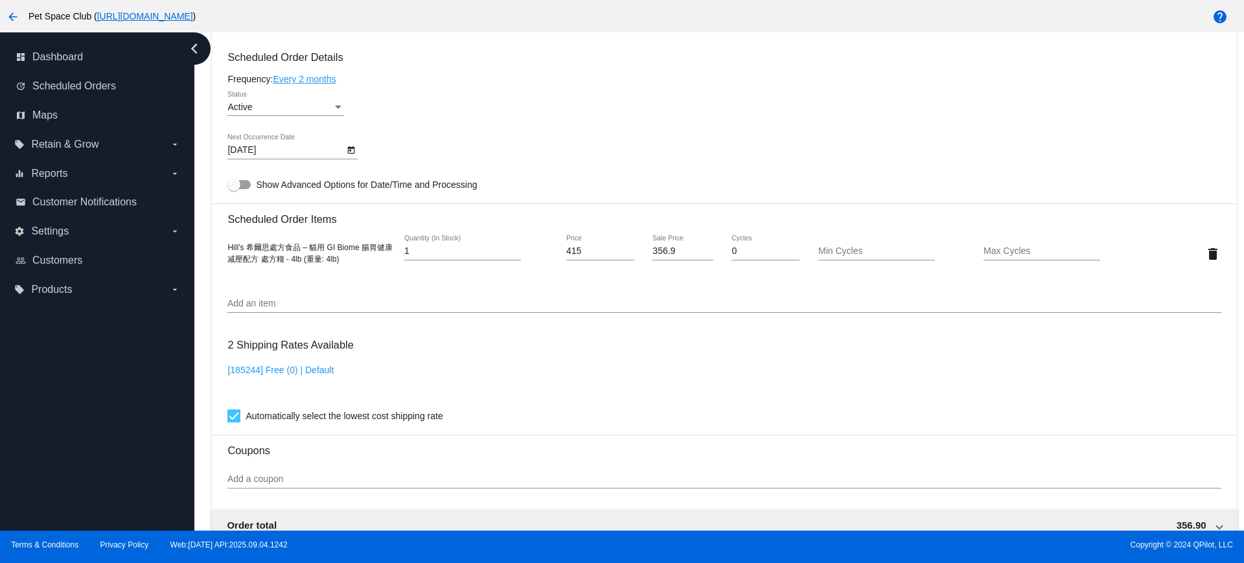
click at [349, 148] on icon "Open calendar" at bounding box center [351, 150] width 7 height 8
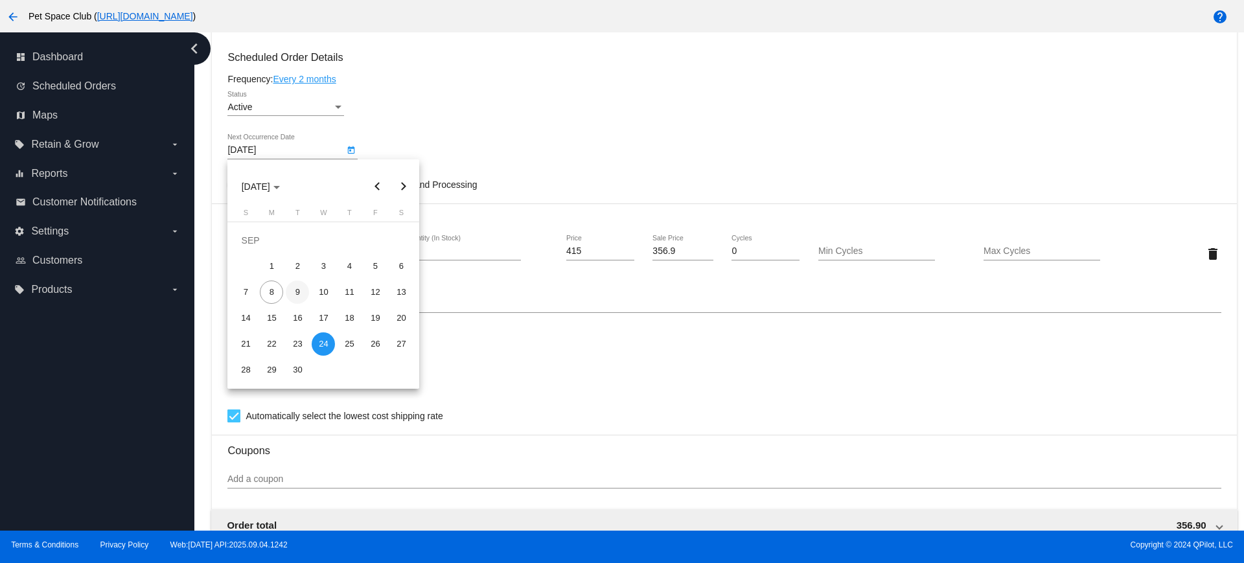
click at [292, 294] on div "9" at bounding box center [297, 292] width 23 height 23
type input "9/9/2025"
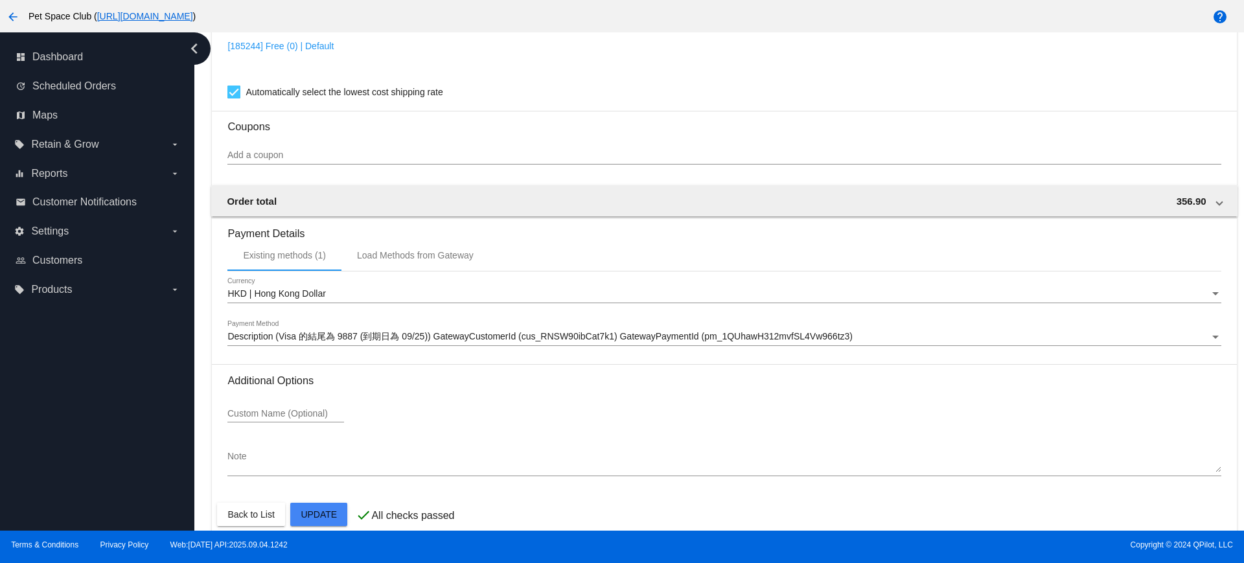
scroll to position [988, 0]
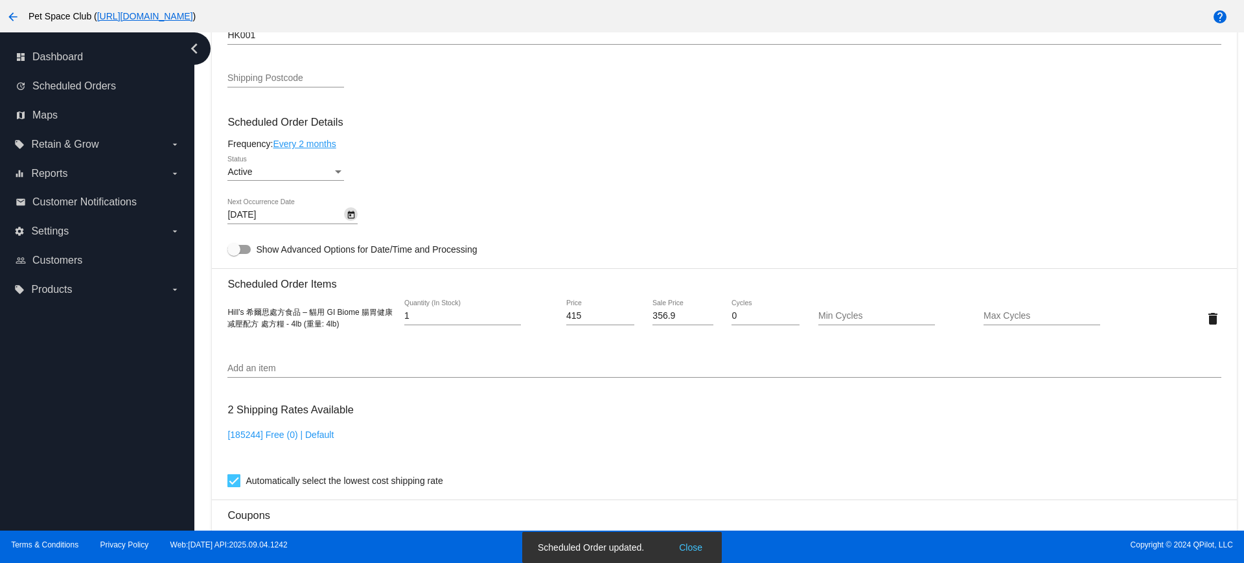
scroll to position [502, 0]
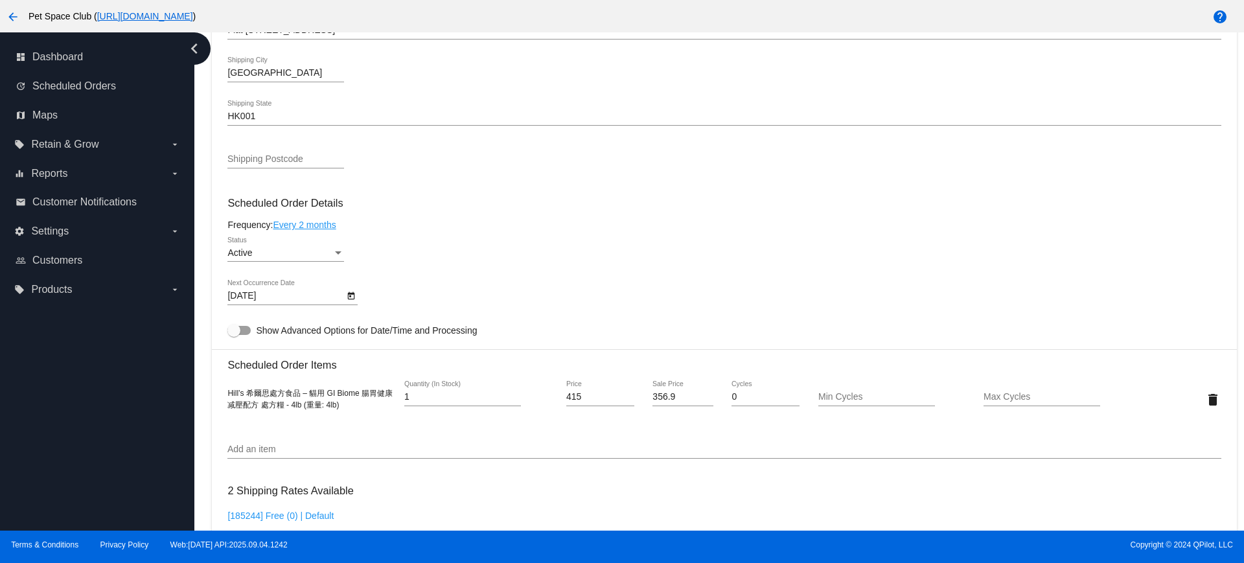
click at [207, 285] on div "Dashboard Scheduled Orders arrow_back Scheduled Order #1017032 Active more_vert…" at bounding box center [725, 273] width 1040 height 1487
click at [205, 345] on div "Dashboard Scheduled Orders arrow_back Scheduled Order #1017032 Active more_vert…" at bounding box center [725, 273] width 1040 height 1487
drag, startPoint x: 228, startPoint y: 395, endPoint x: 361, endPoint y: 408, distance: 133.6
click at [361, 408] on div "Hill’s 希爾思處方食品 – 貓用 GI Biome 腸胃健康减壓配方 處方糧 - 4lb (重量: 4lb)" at bounding box center [310, 399] width 166 height 23
copy span "Hill’s 希爾思處方食品 – 貓用 GI Biome 腸胃健康减壓配方 處方糧 - 4lb (重量: 4lb)"
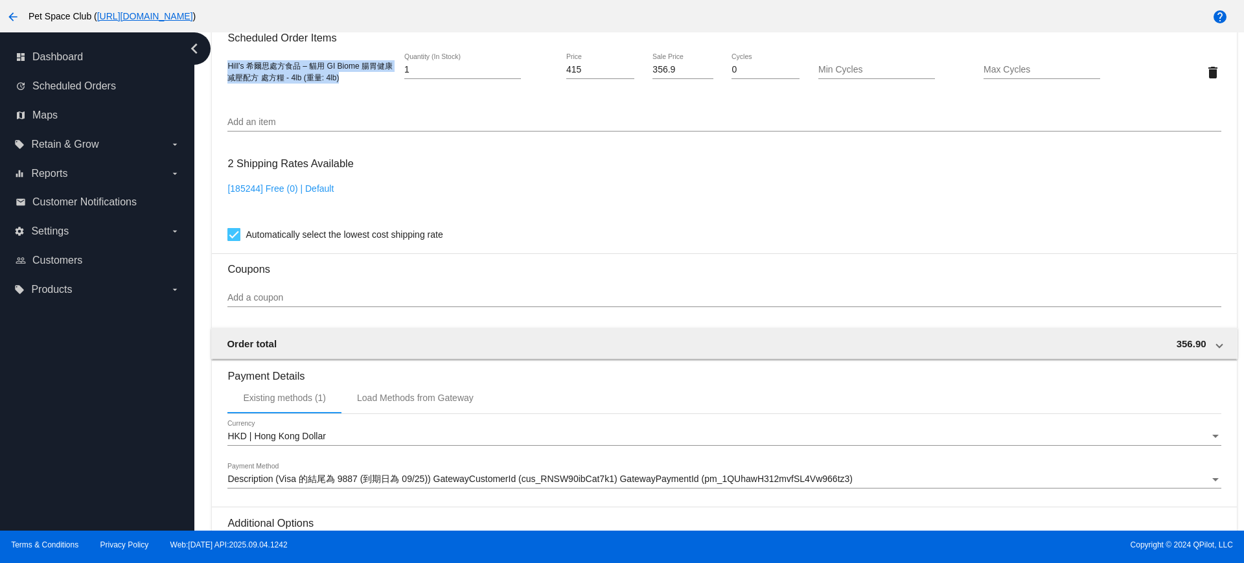
scroll to position [988, 0]
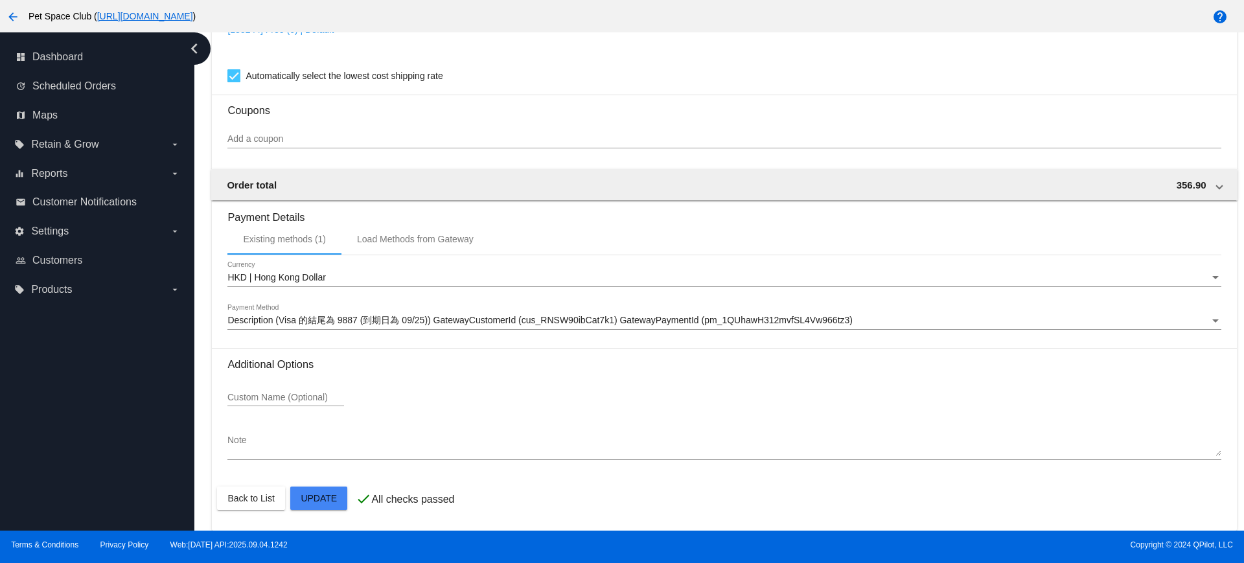
drag, startPoint x: 198, startPoint y: 259, endPoint x: 208, endPoint y: 249, distance: 13.7
click at [198, 259] on div "Dashboard Scheduled Orders arrow_back Scheduled Order #1017032 Active more_vert…" at bounding box center [719, 281] width 1050 height 498
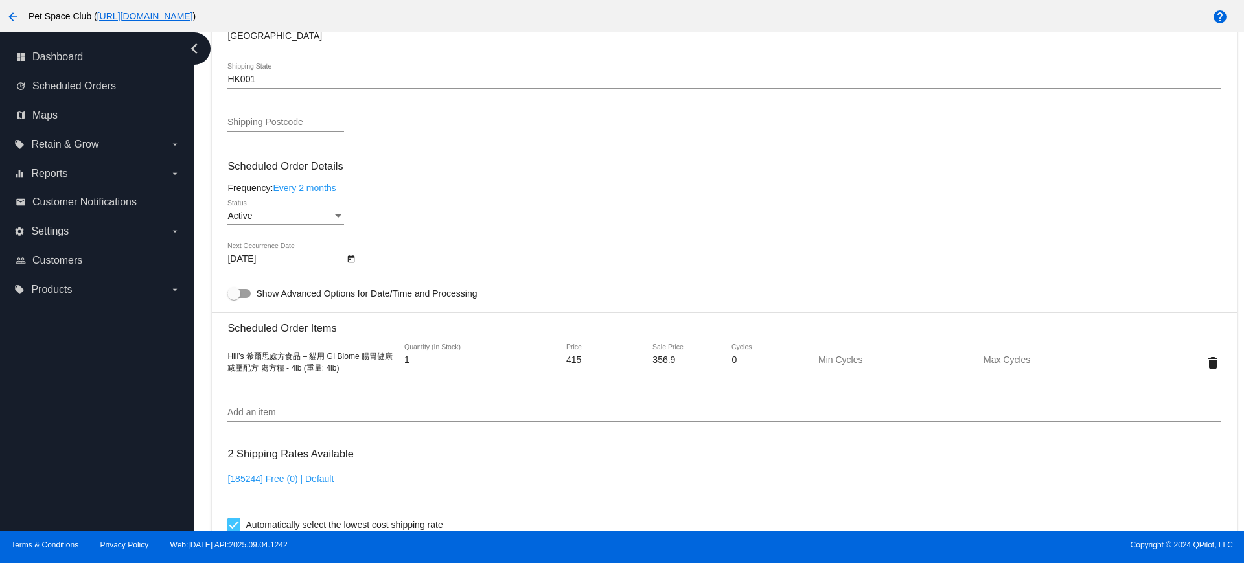
scroll to position [502, 0]
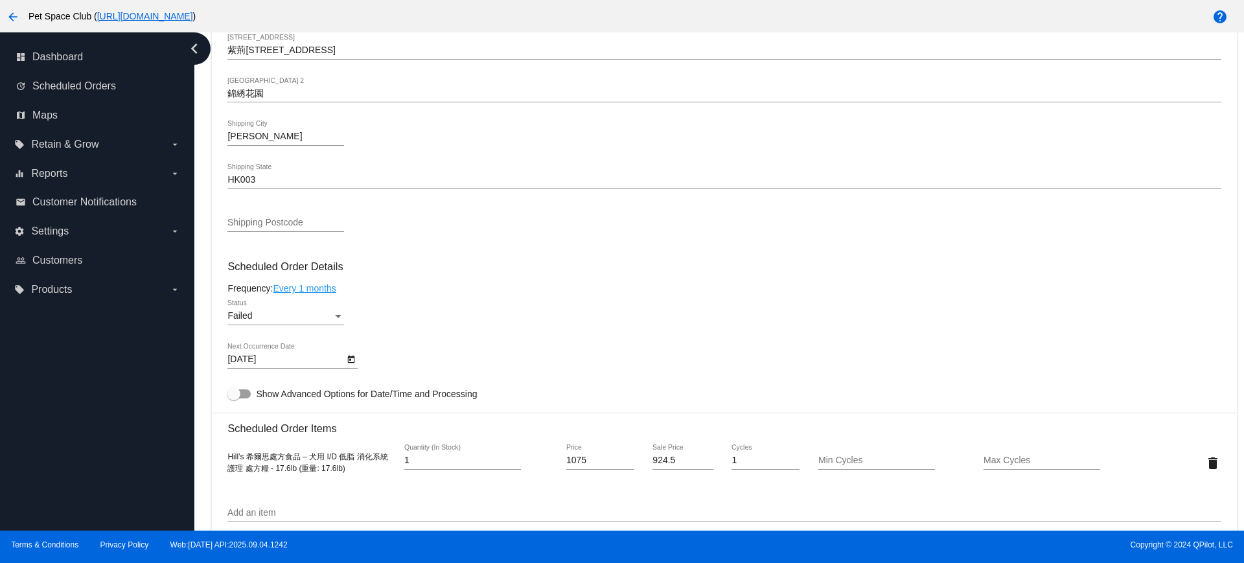
scroll to position [566, 0]
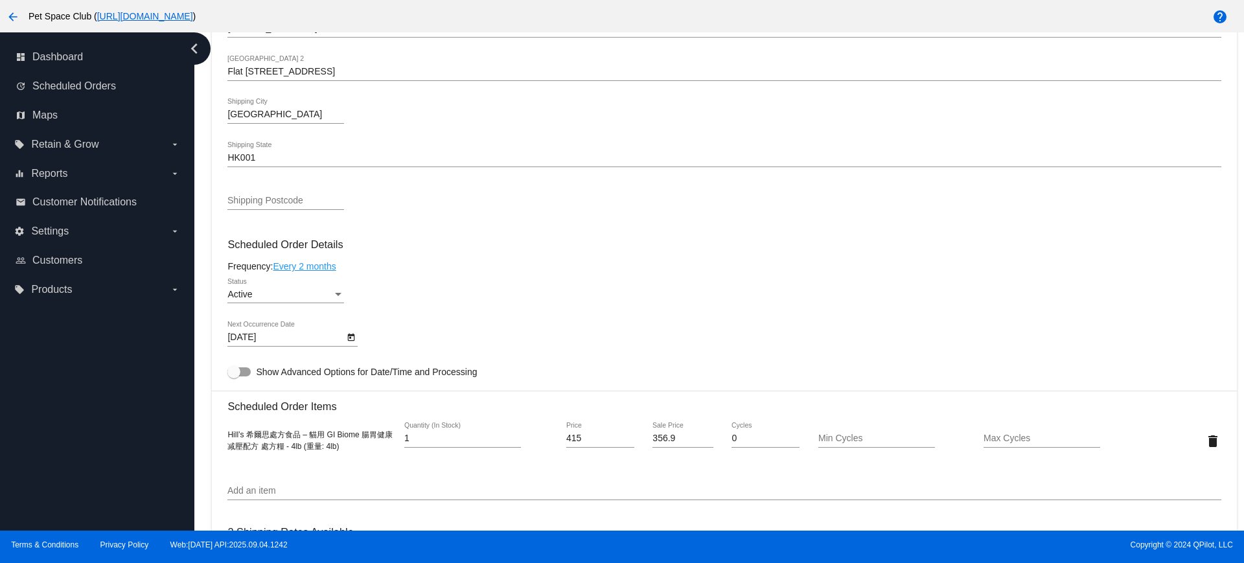
scroll to position [486, 0]
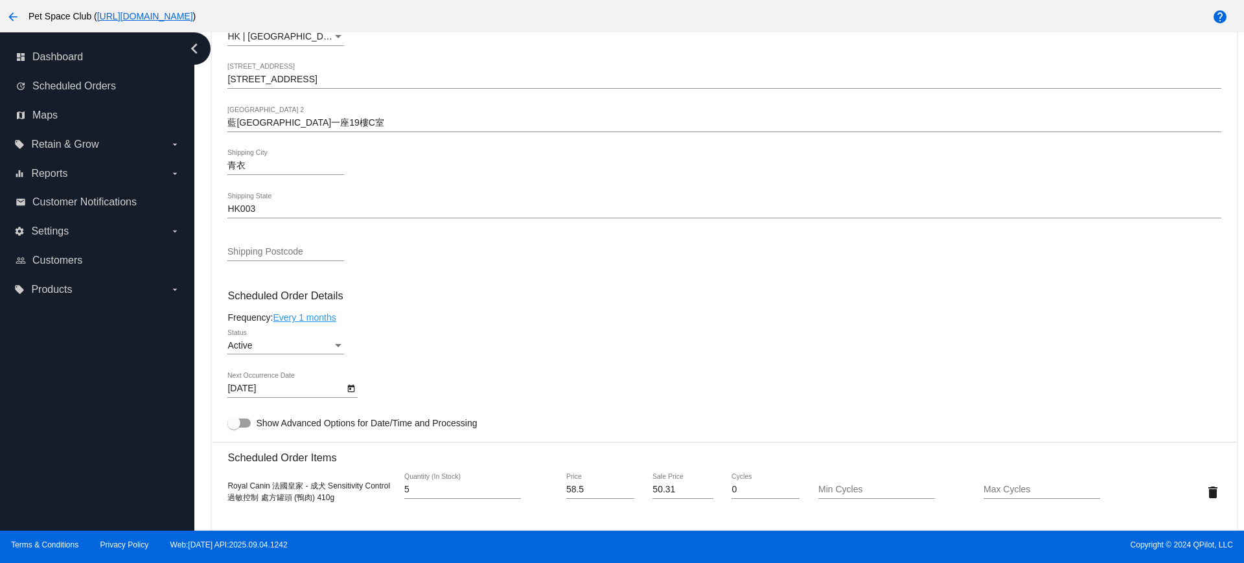
scroll to position [486, 0]
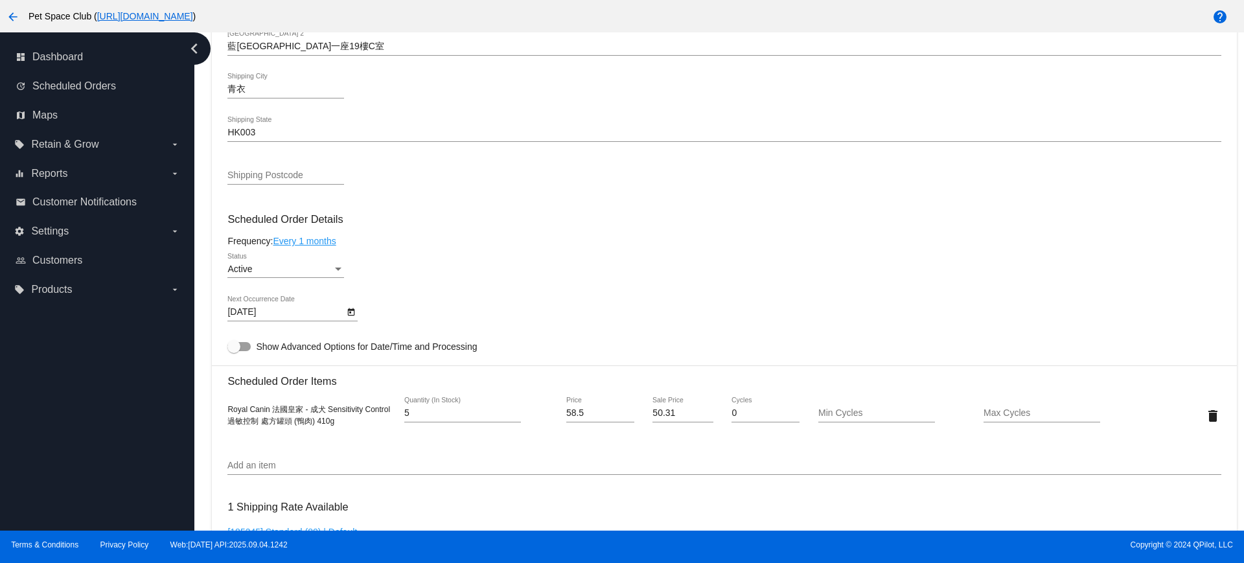
click at [353, 312] on icon "Open calendar" at bounding box center [351, 313] width 9 height 16
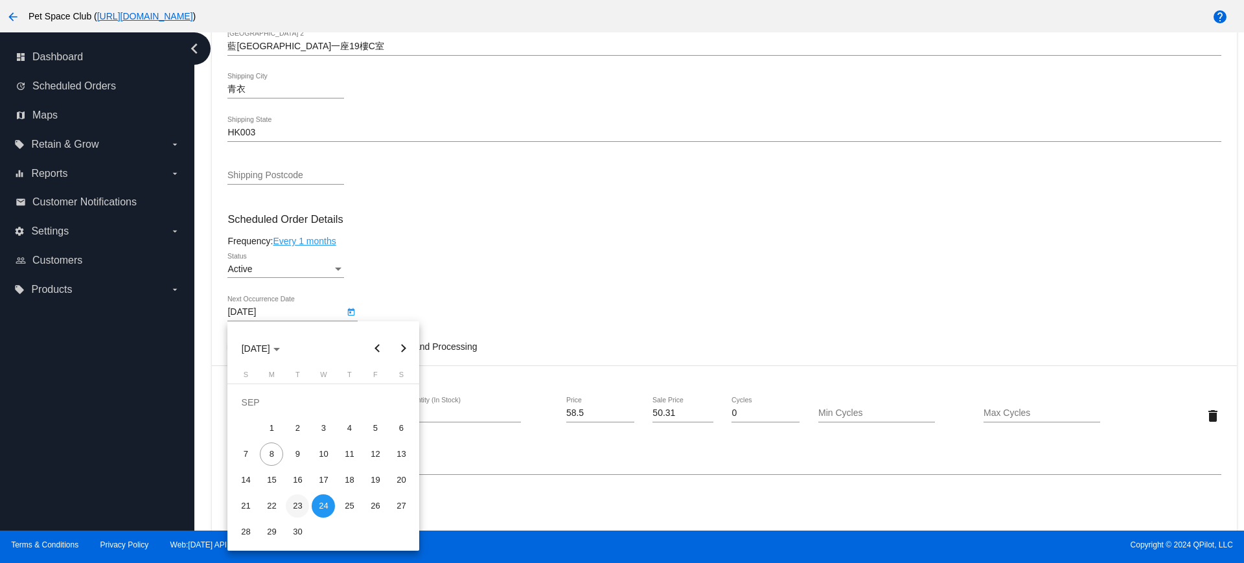
click at [299, 507] on div "23" at bounding box center [297, 506] width 23 height 23
type input "[DATE]"
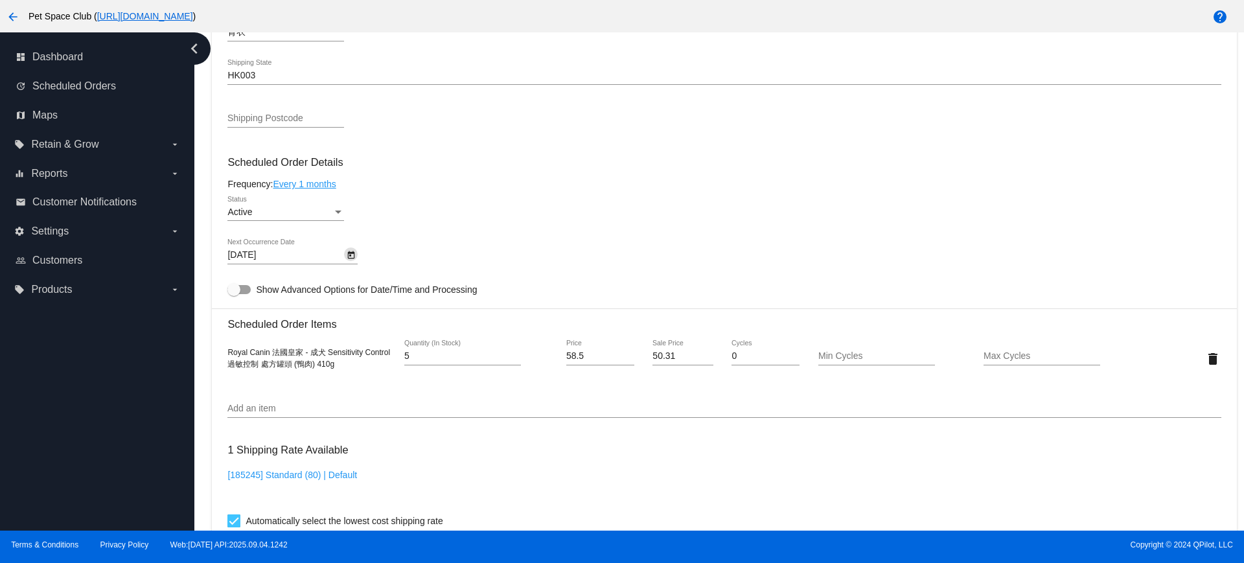
scroll to position [567, 0]
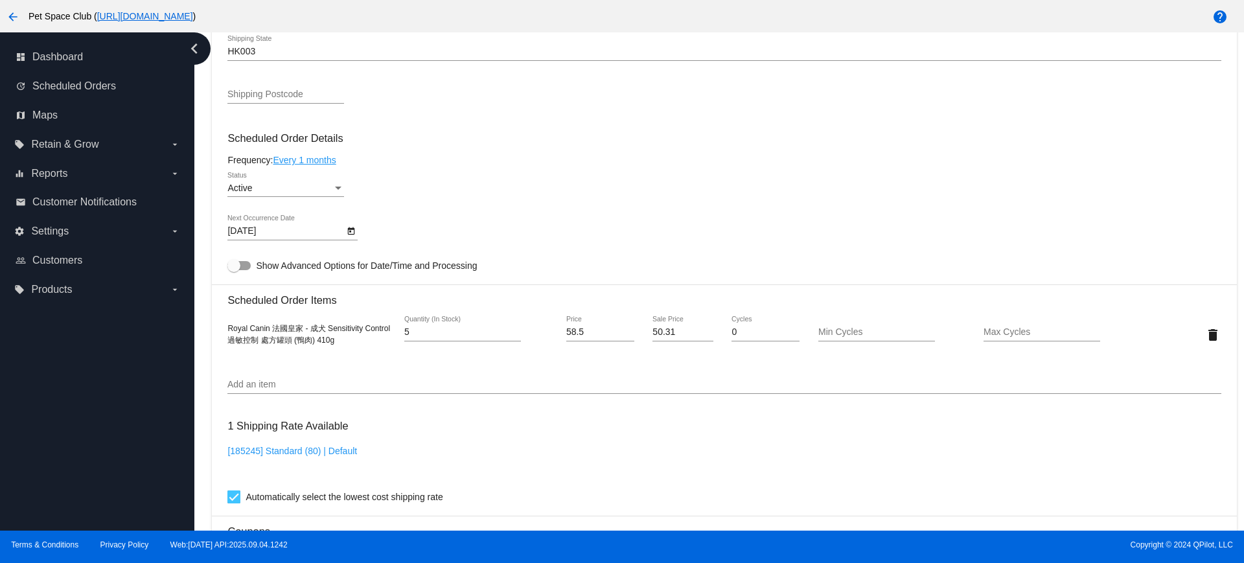
click at [200, 187] on div "Dashboard Scheduled Orders arrow_back Scheduled Order #1013494 Active more_vert…" at bounding box center [719, 281] width 1050 height 498
click at [202, 358] on div "Dashboard Scheduled Orders arrow_back Scheduled Order #1013494 Active more_vert…" at bounding box center [719, 281] width 1050 height 498
drag, startPoint x: 228, startPoint y: 329, endPoint x: 341, endPoint y: 342, distance: 113.6
click at [341, 342] on div "Royal Canin 法國皇家 - 成犬 Sensitivity Control 過敏控制 處方罐頭 (鴨肉) 410g" at bounding box center [310, 334] width 166 height 23
copy span "Royal Canin 法國皇家 - 成犬 Sensitivity Control 過敏控制 處方罐頭 (鴨肉) 410g"
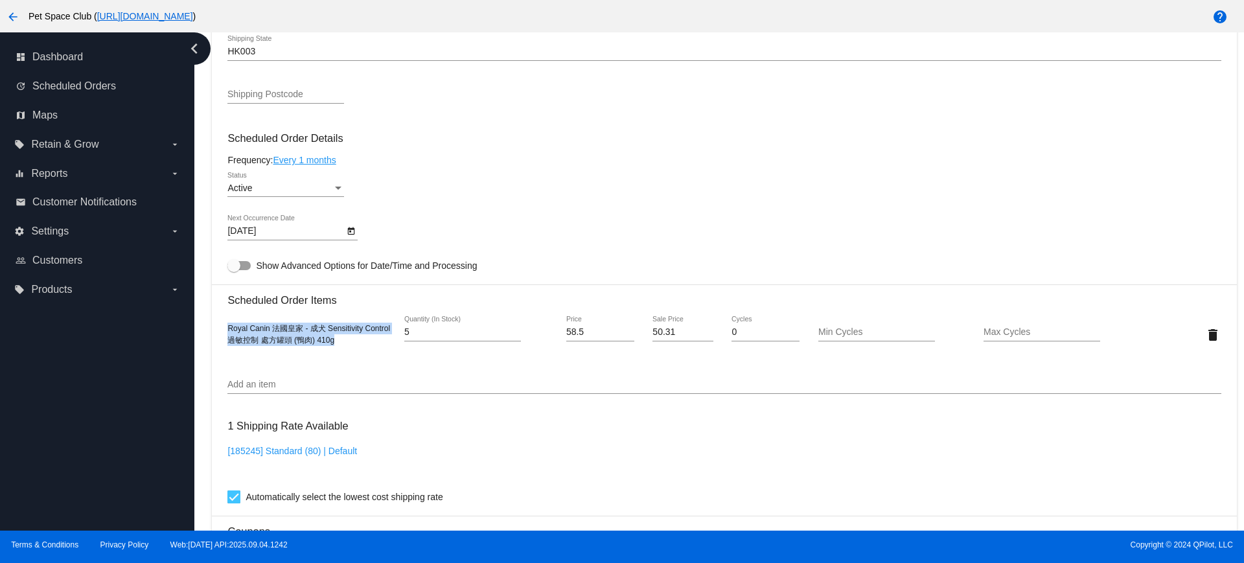
click at [203, 320] on div "Dashboard Scheduled Orders arrow_back Scheduled Order #1013494 Active more_vert…" at bounding box center [719, 281] width 1050 height 498
